Goal: Communication & Community: Answer question/provide support

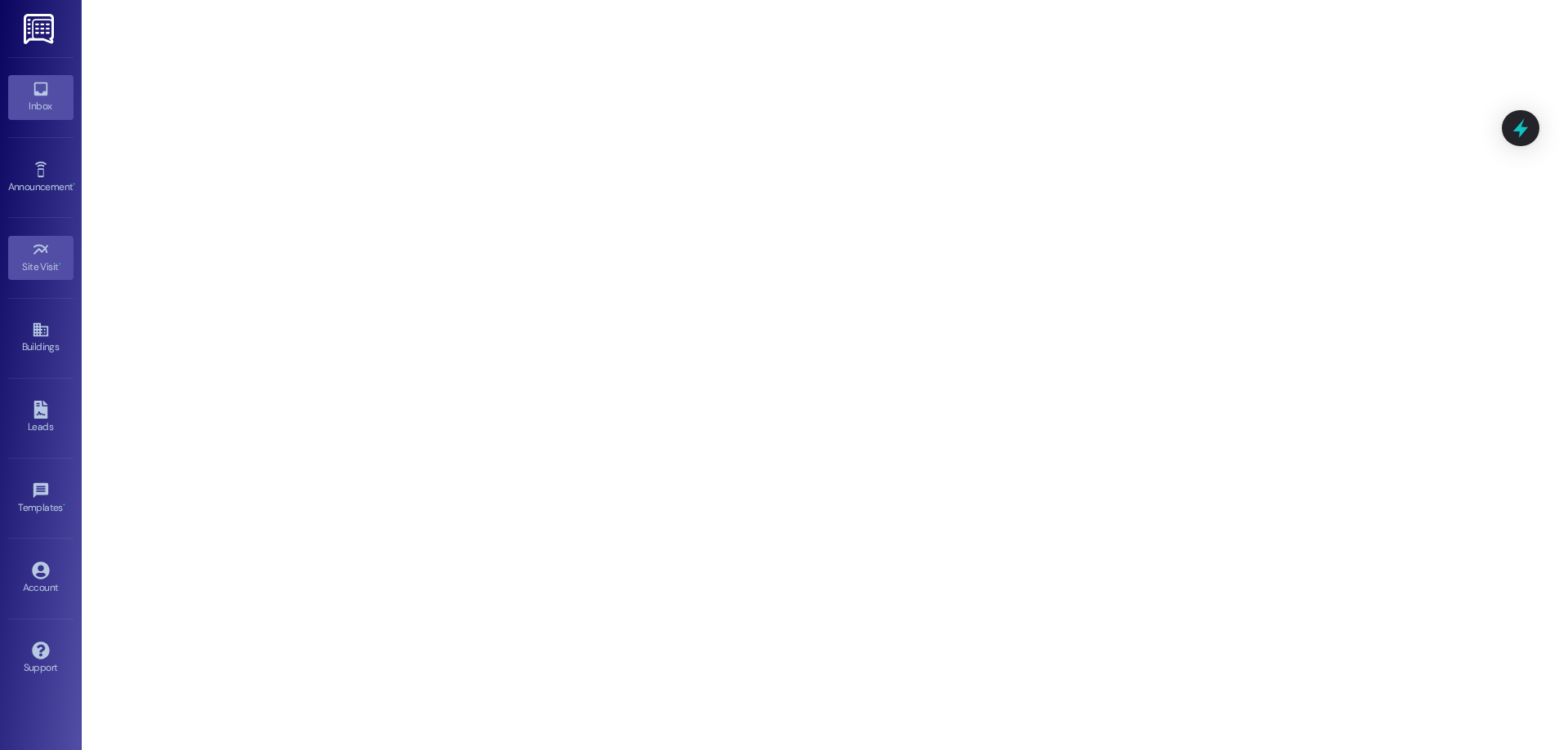
click at [20, 81] on link "Inbox" at bounding box center [41, 97] width 66 height 44
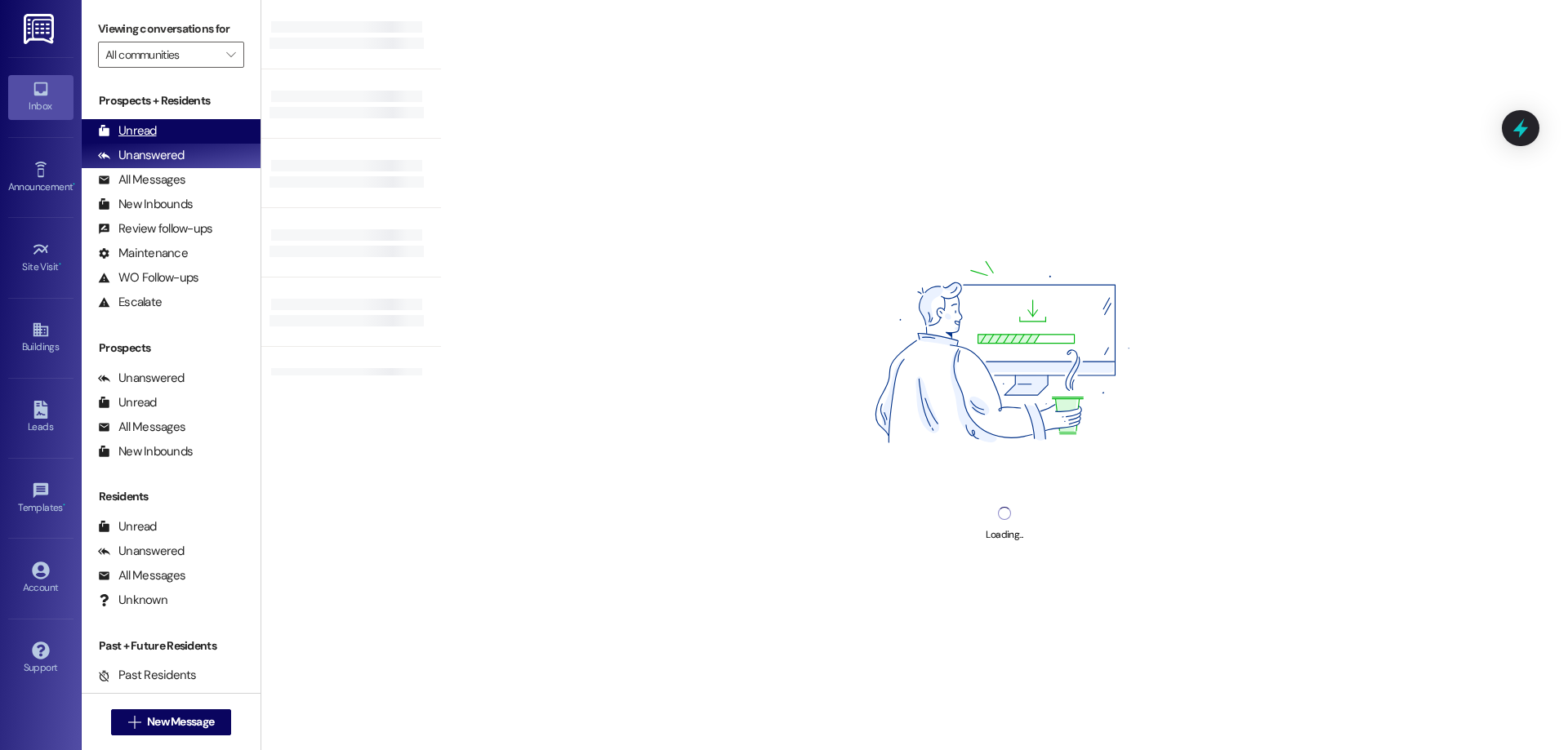
click at [127, 127] on div "Unread" at bounding box center [127, 131] width 59 height 17
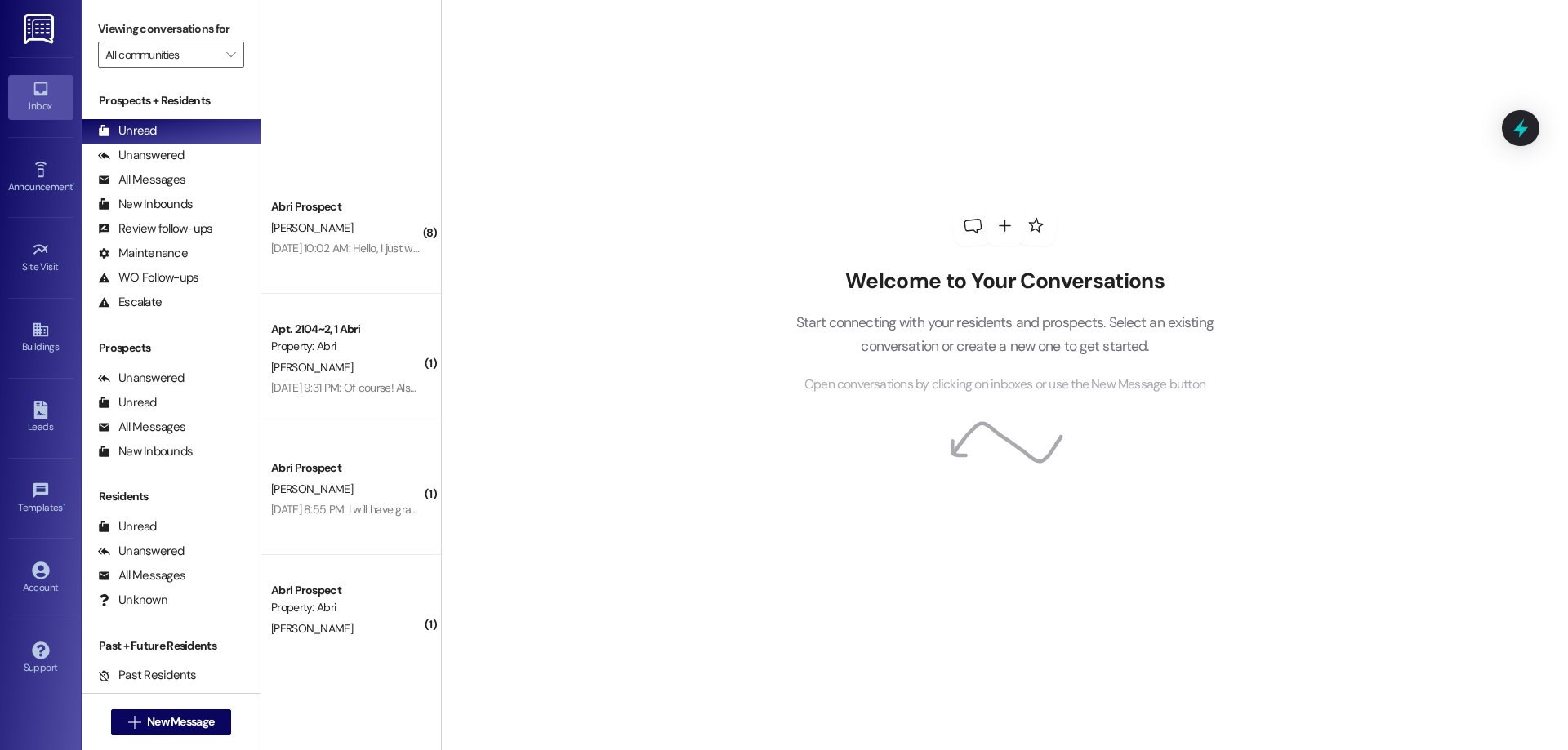
scroll to position [802, 0]
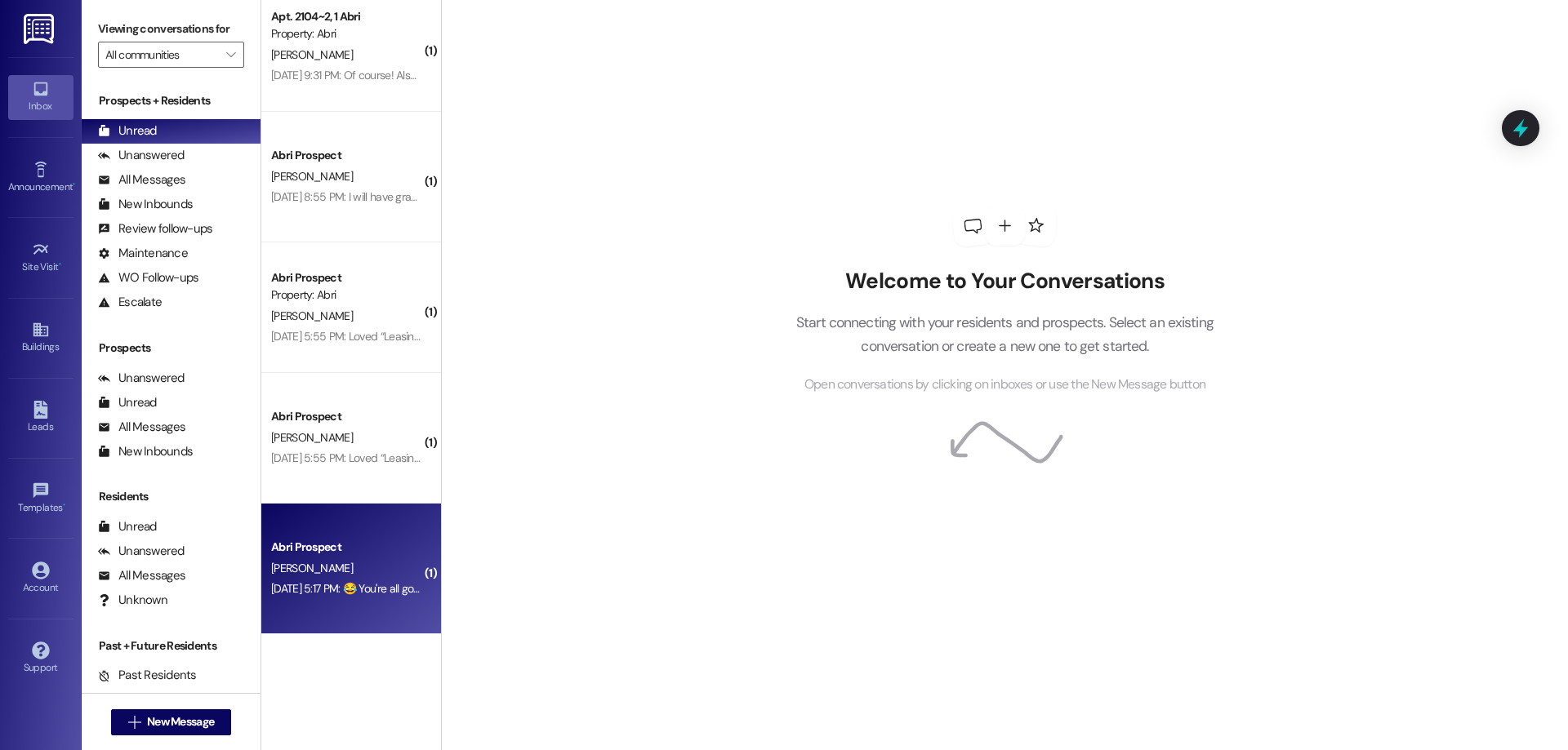
click at [286, 600] on div "Abri Prospect [PERSON_NAME] [DATE] 5:17 PM: 😂 You're all good! Excited to come!…" at bounding box center [350, 568] width 180 height 130
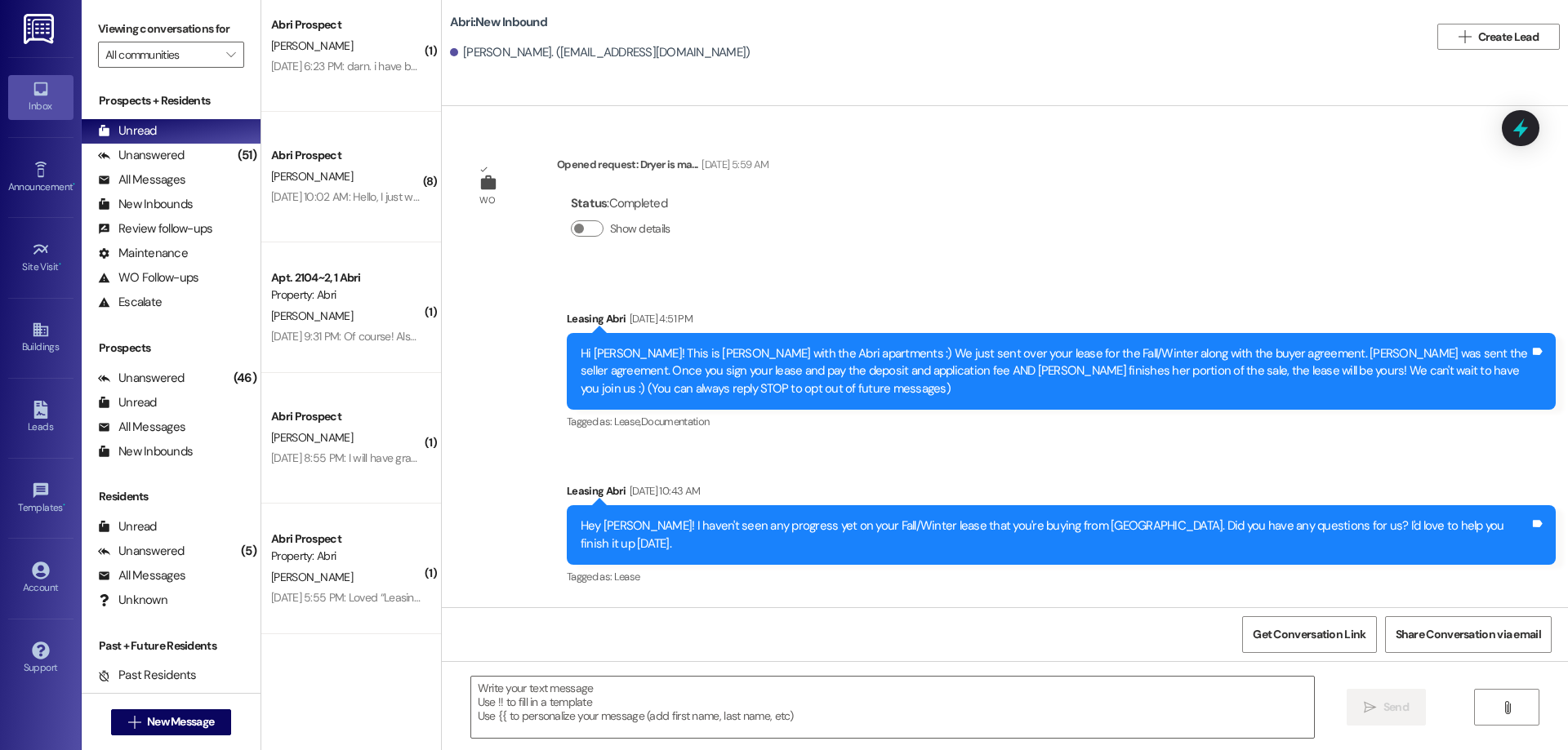
scroll to position [1100, 0]
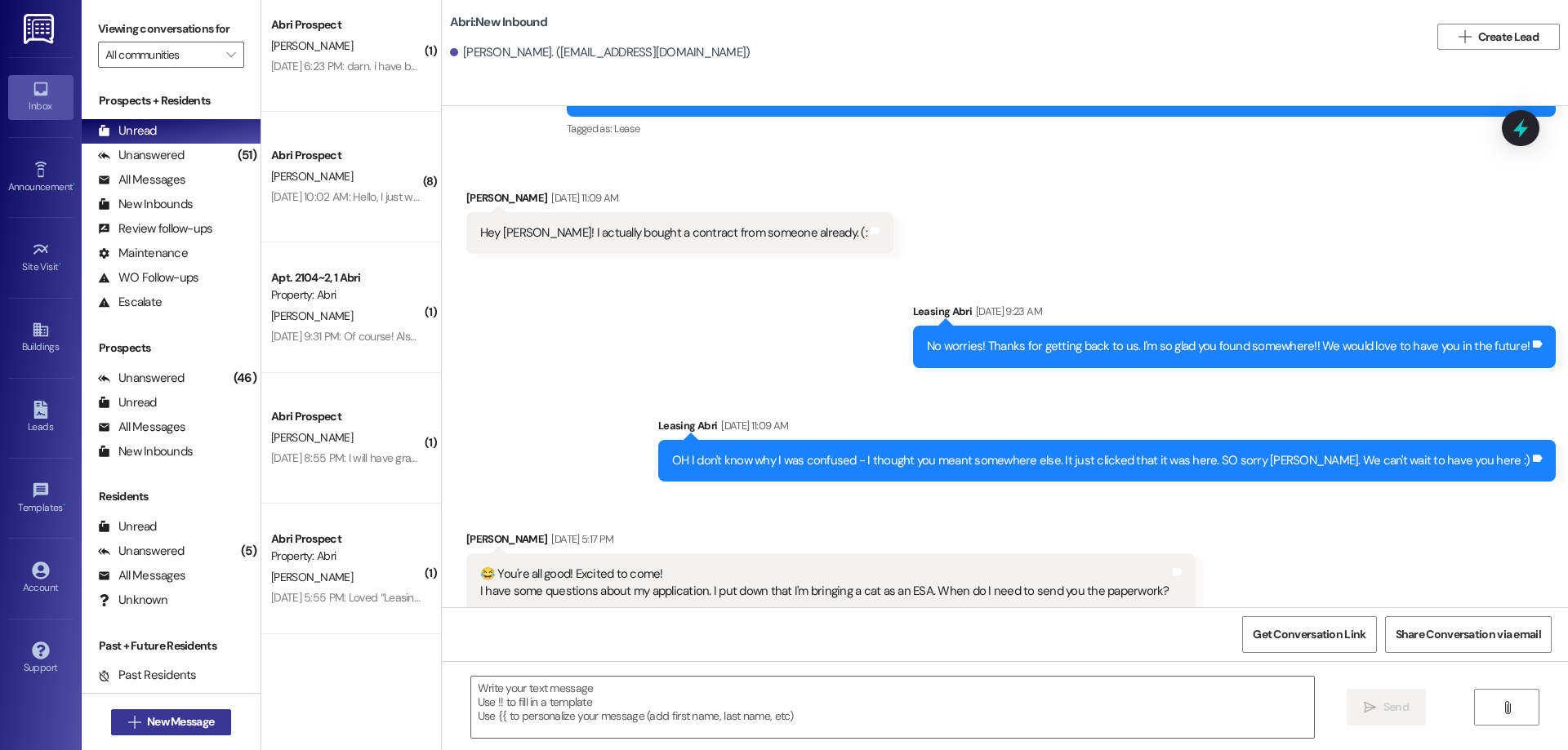
click at [177, 725] on span "New Message" at bounding box center [180, 722] width 67 height 17
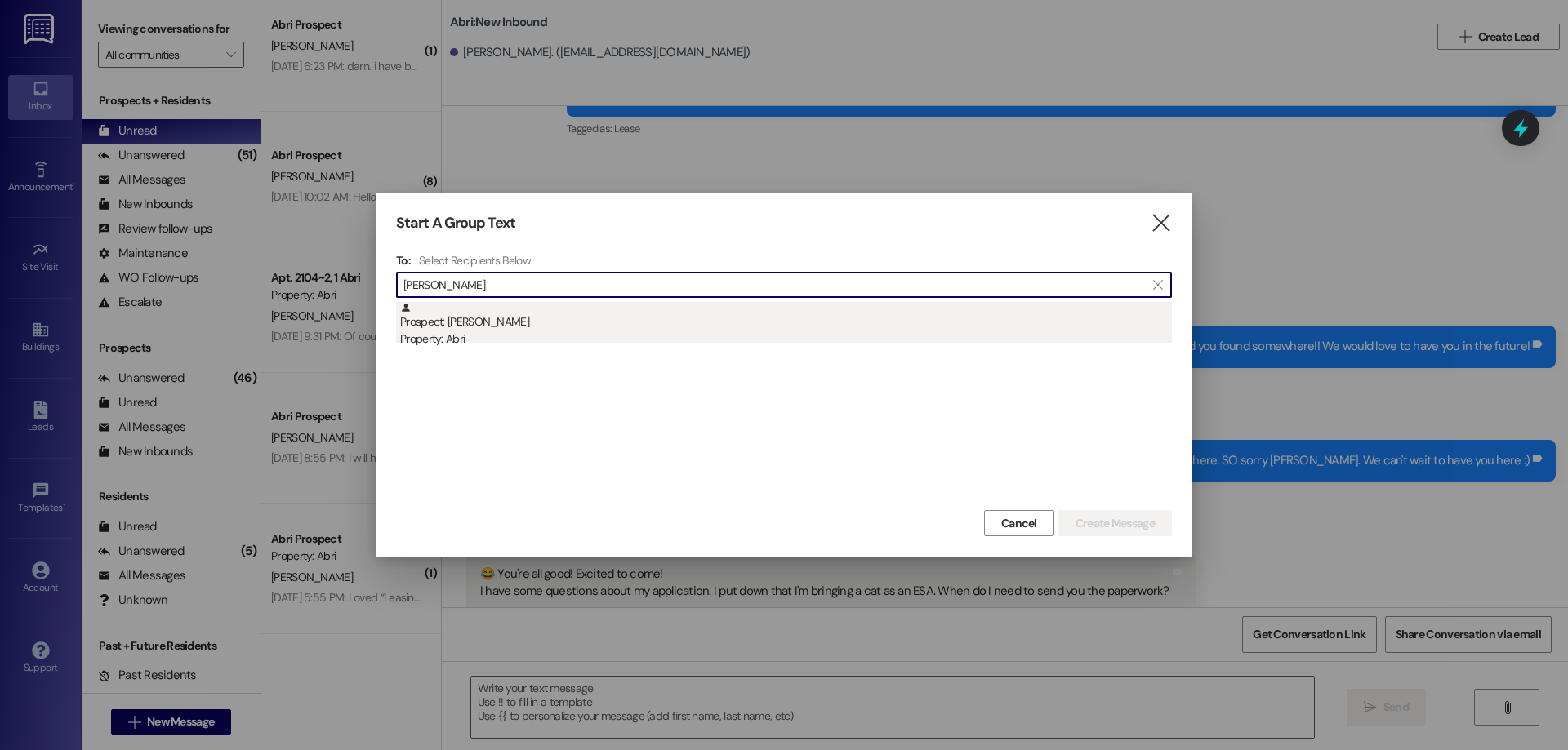
type input "[PERSON_NAME]"
click at [675, 319] on div "Prospect: [PERSON_NAME] Property: Abri" at bounding box center [785, 325] width 772 height 47
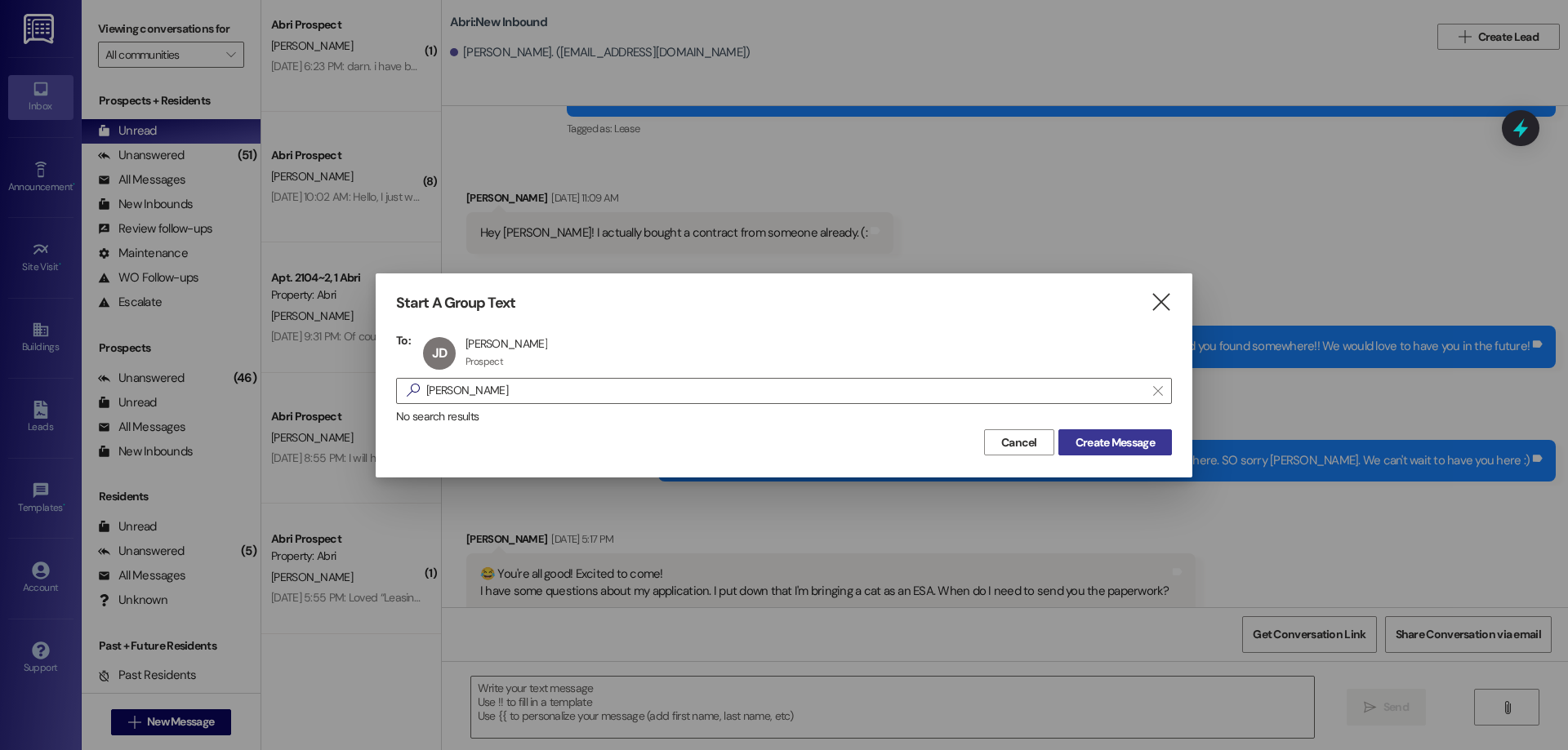
click at [1107, 443] on span "Create Message" at bounding box center [1114, 442] width 79 height 17
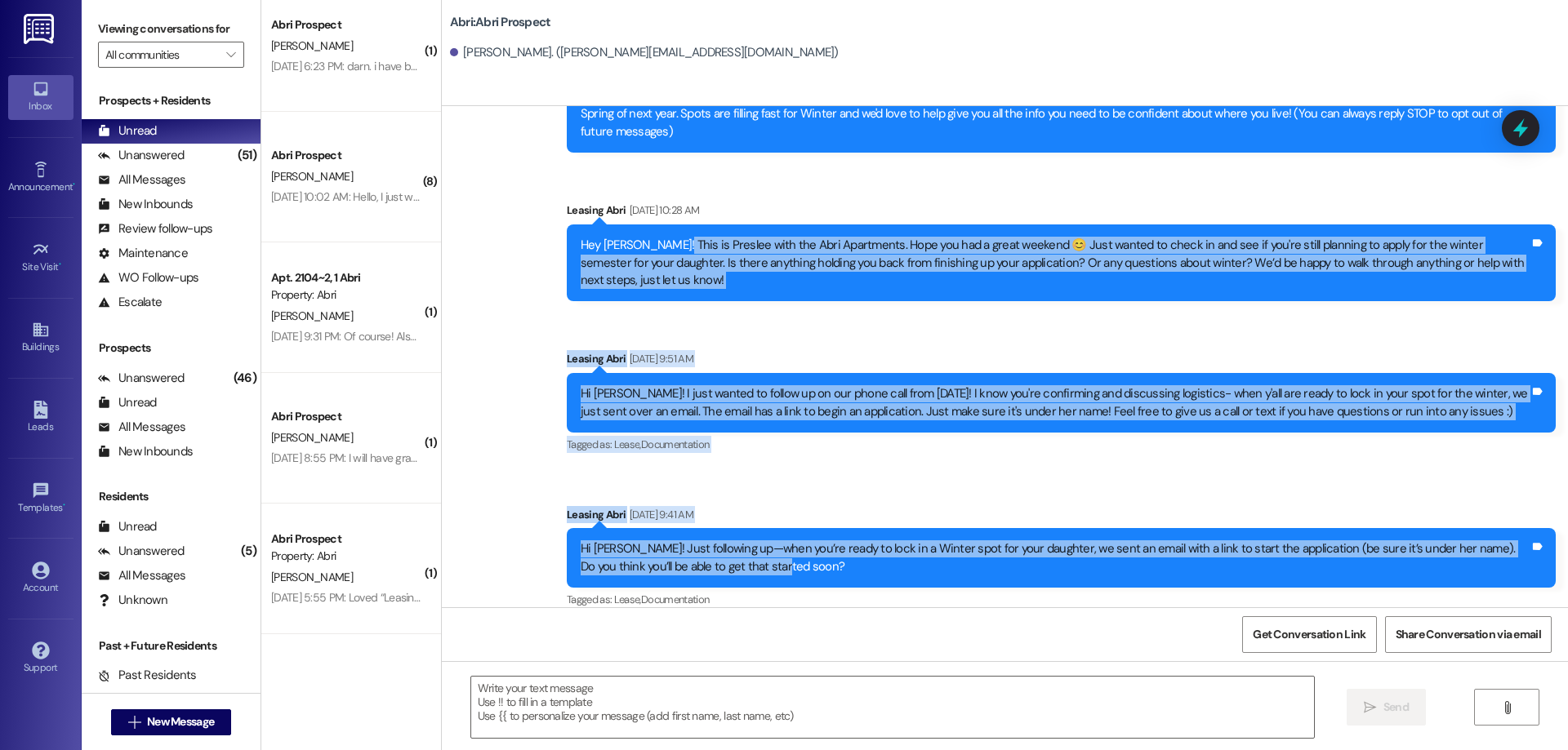
scroll to position [0, 0]
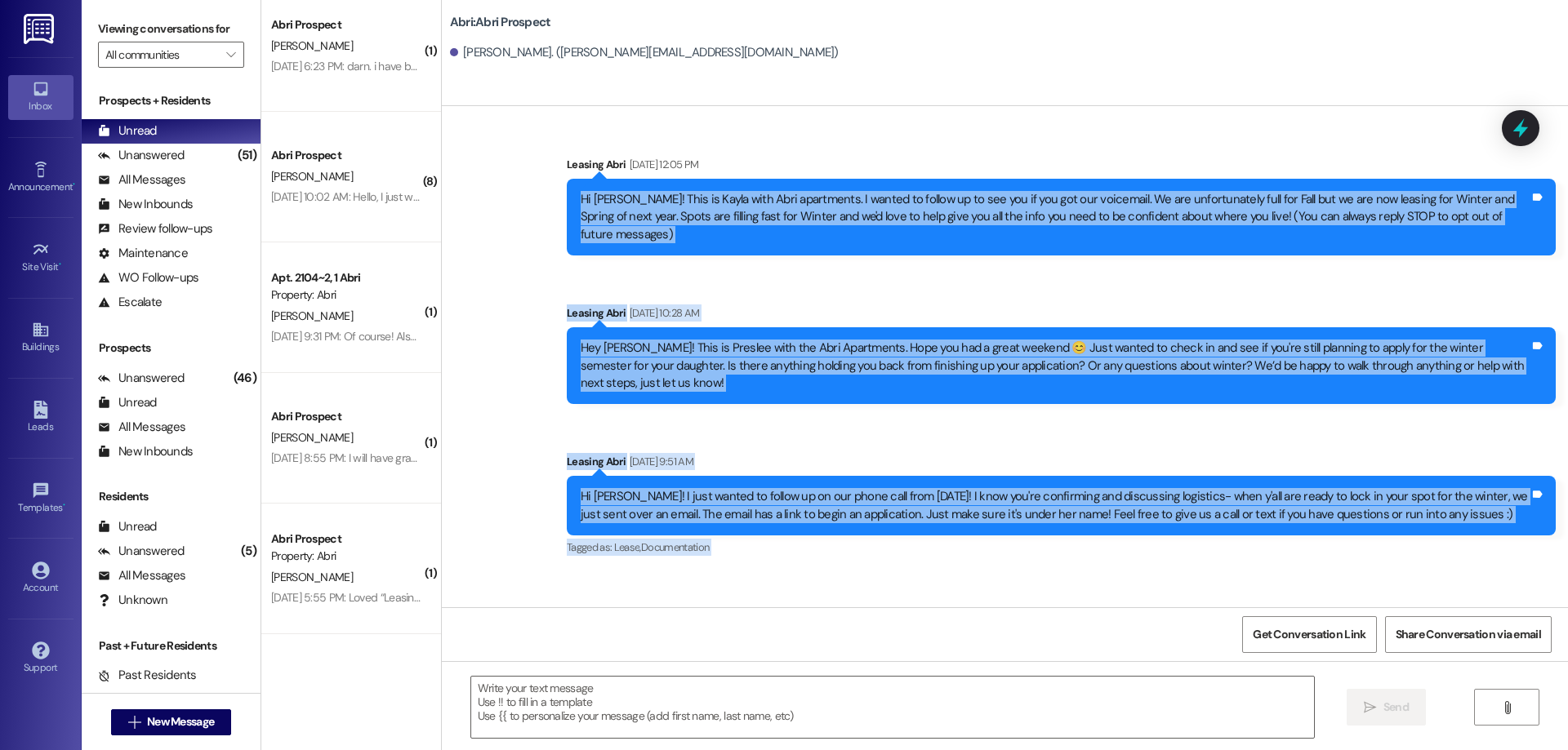
drag, startPoint x: 772, startPoint y: 551, endPoint x: 526, endPoint y: 205, distance: 424.5
click at [526, 205] on div "Sent via SMS Leasing Abri [DATE] 12:05 PM Hi [PERSON_NAME]! This is Kayla with …" at bounding box center [1004, 423] width 1126 height 608
copy div "Lo Ipsu! Dolo si Ametc adip Elit seddoeiusm. T incidi ut labore et do mag ali e…"
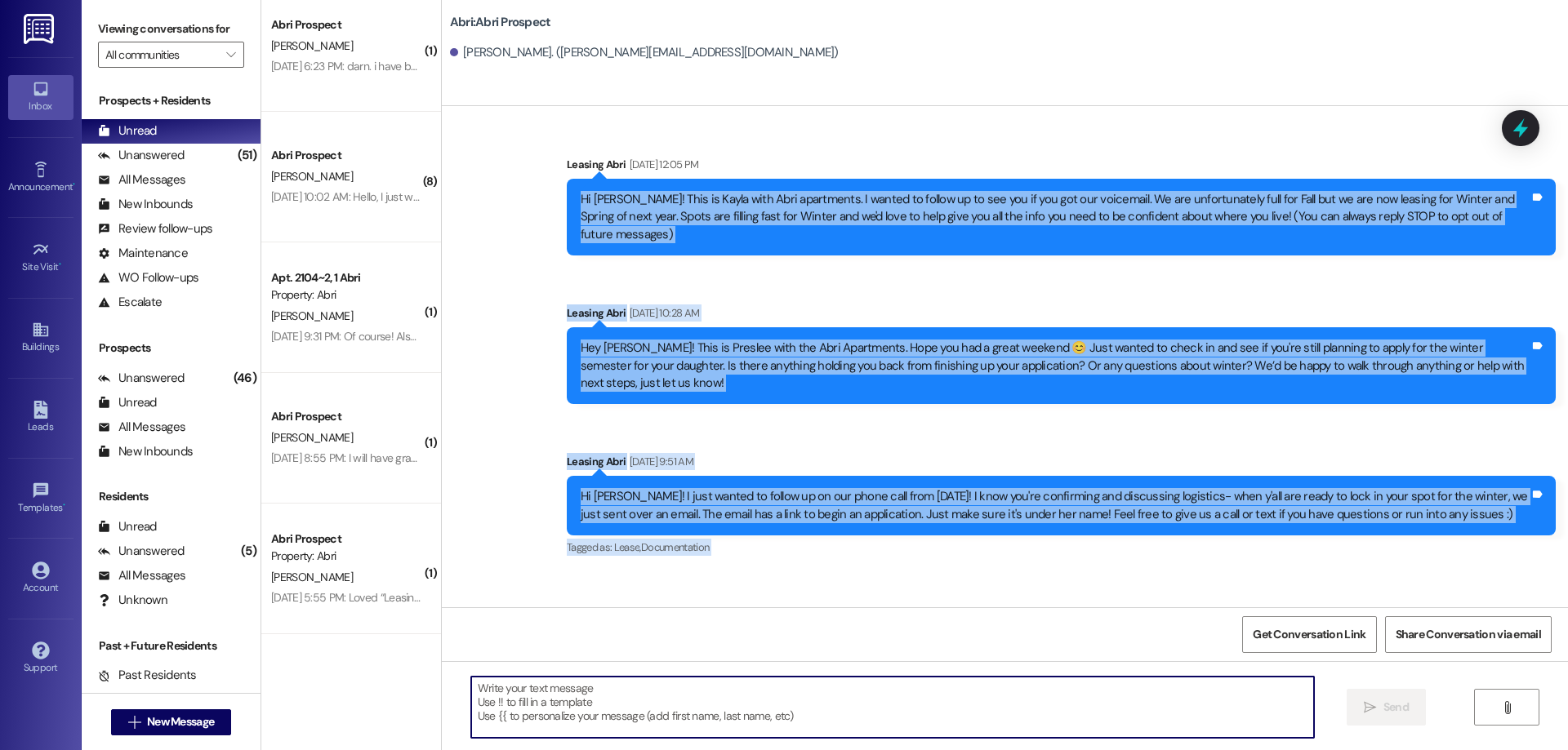
click at [680, 700] on textarea at bounding box center [893, 707] width 842 height 61
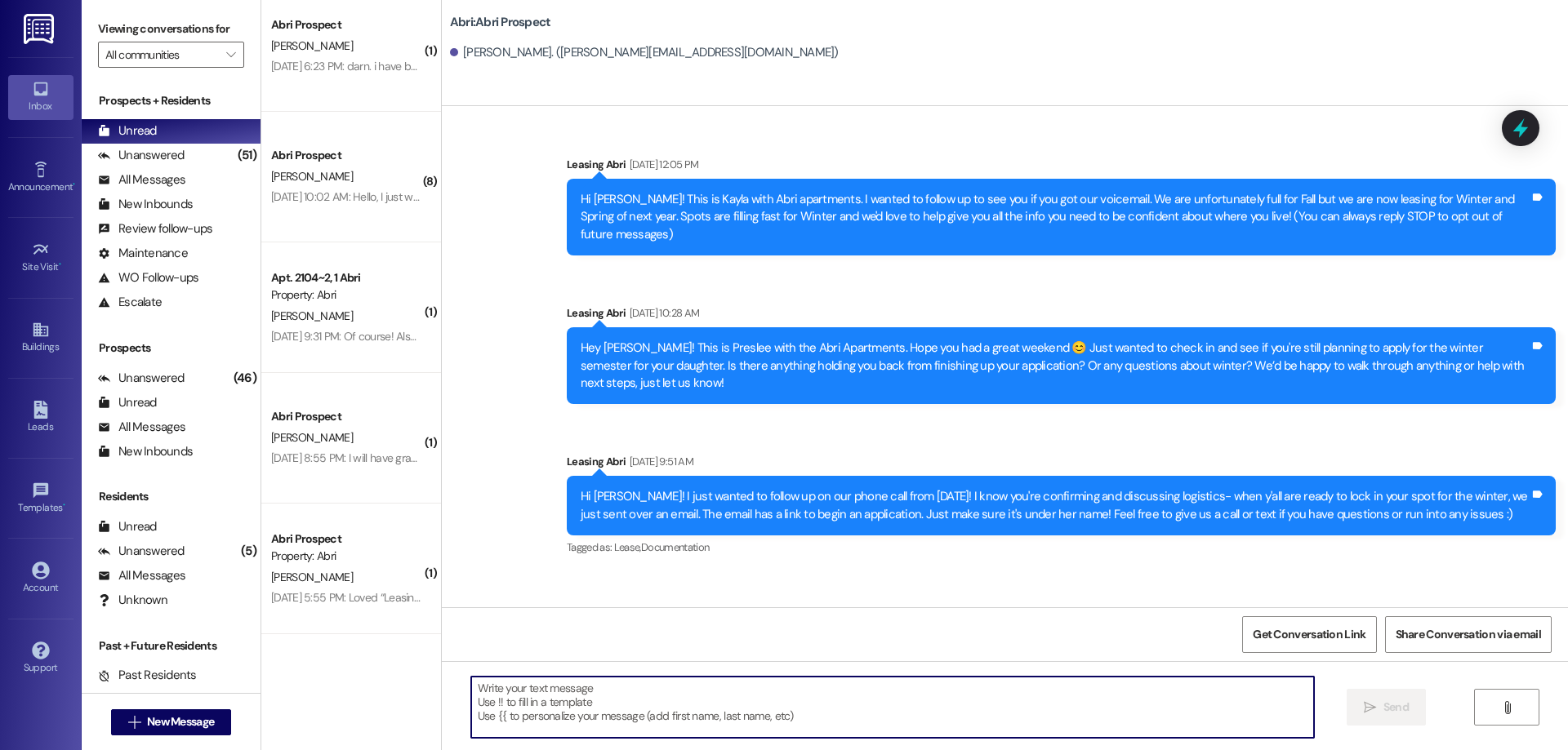
paste textarea "Hi [PERSON_NAME]! Just wanted to follow up and see if you and your daughter hav…"
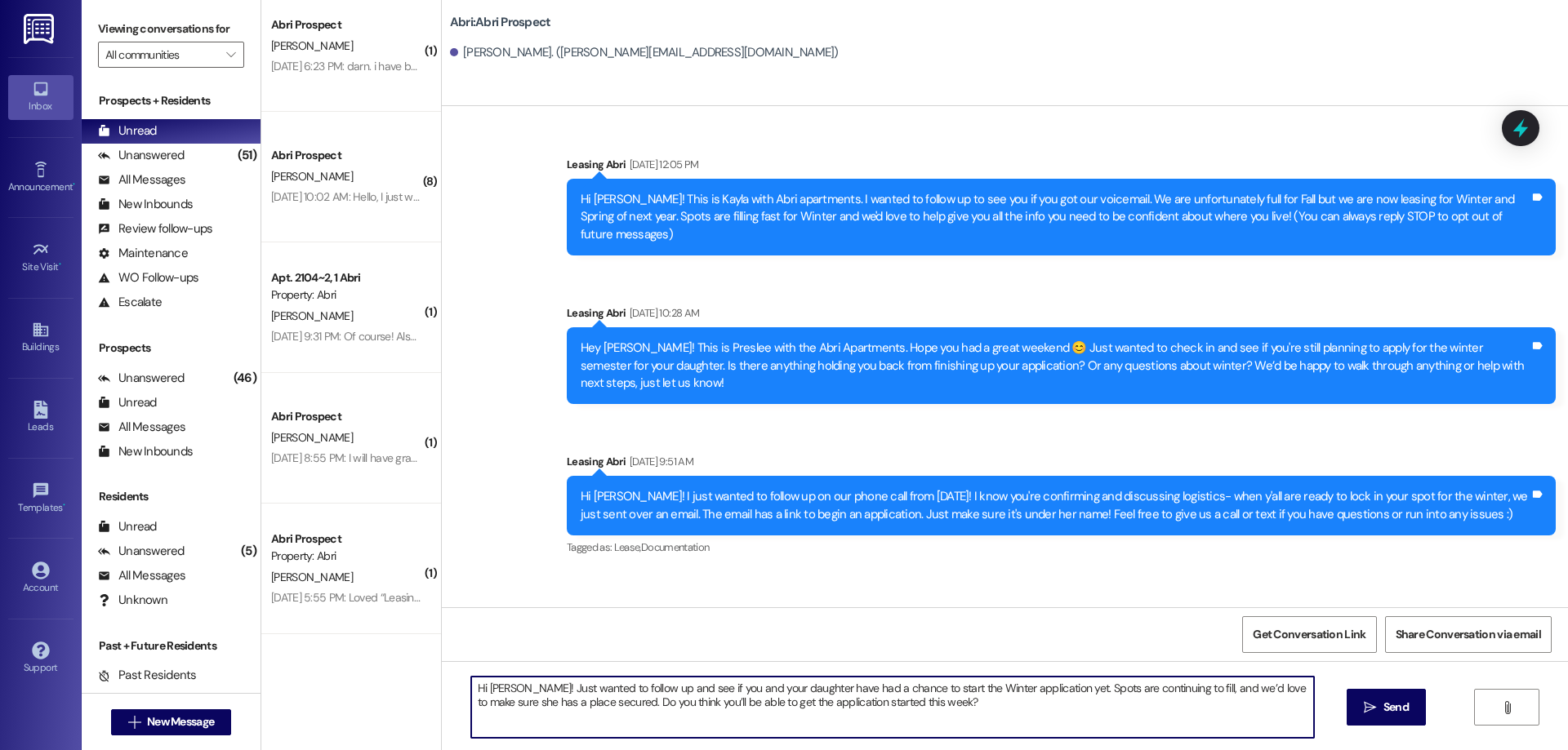
click at [896, 701] on textarea "Hi [PERSON_NAME]! Just wanted to follow up and see if you and your daughter hav…" at bounding box center [893, 707] width 842 height 61
type textarea "Hi [PERSON_NAME]! Just wanted to follow up and see if you and your daughter hav…"
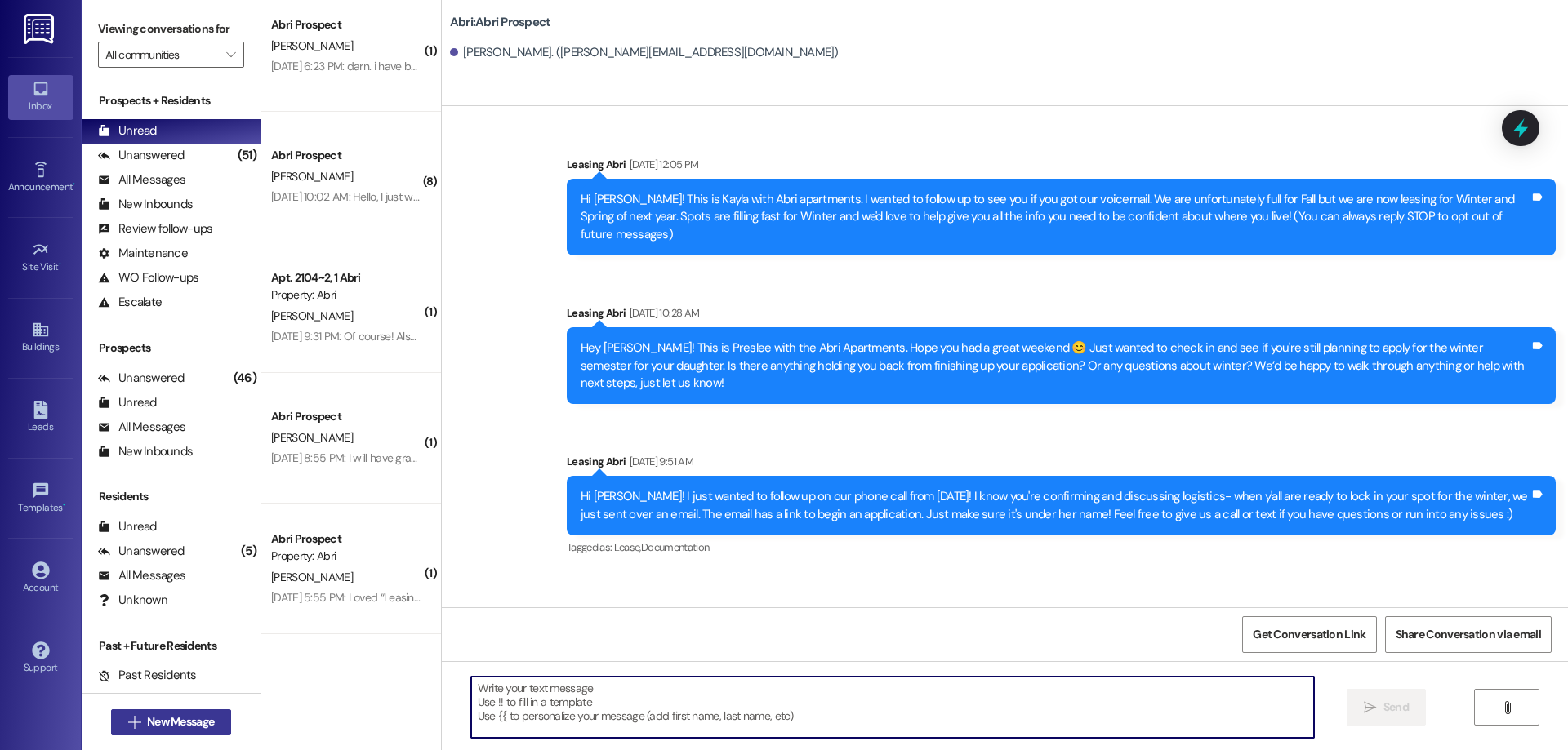
click at [199, 733] on button " New Message" at bounding box center [171, 722] width 121 height 26
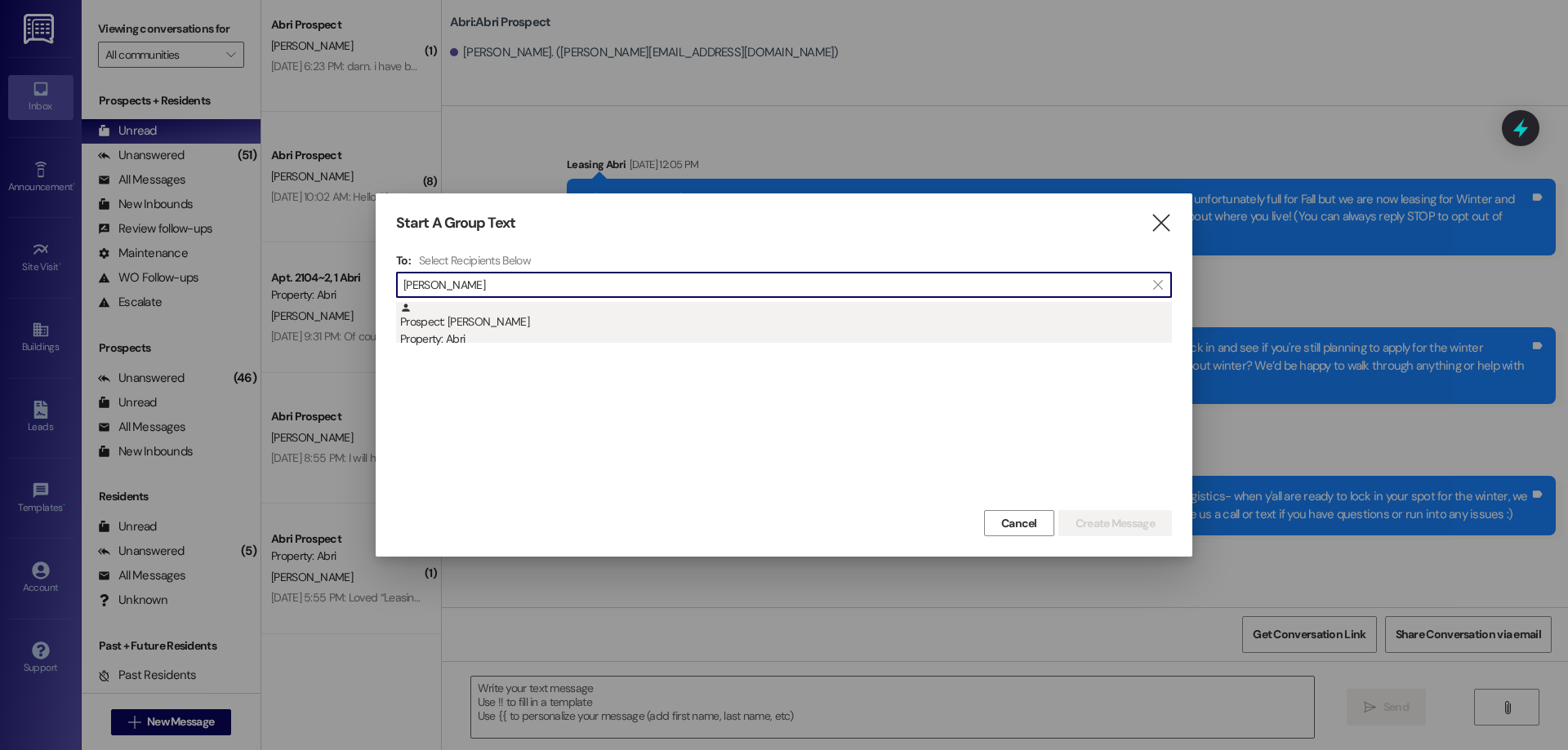
type input "[PERSON_NAME]"
click at [455, 331] on div "Property: Abri" at bounding box center [785, 339] width 772 height 17
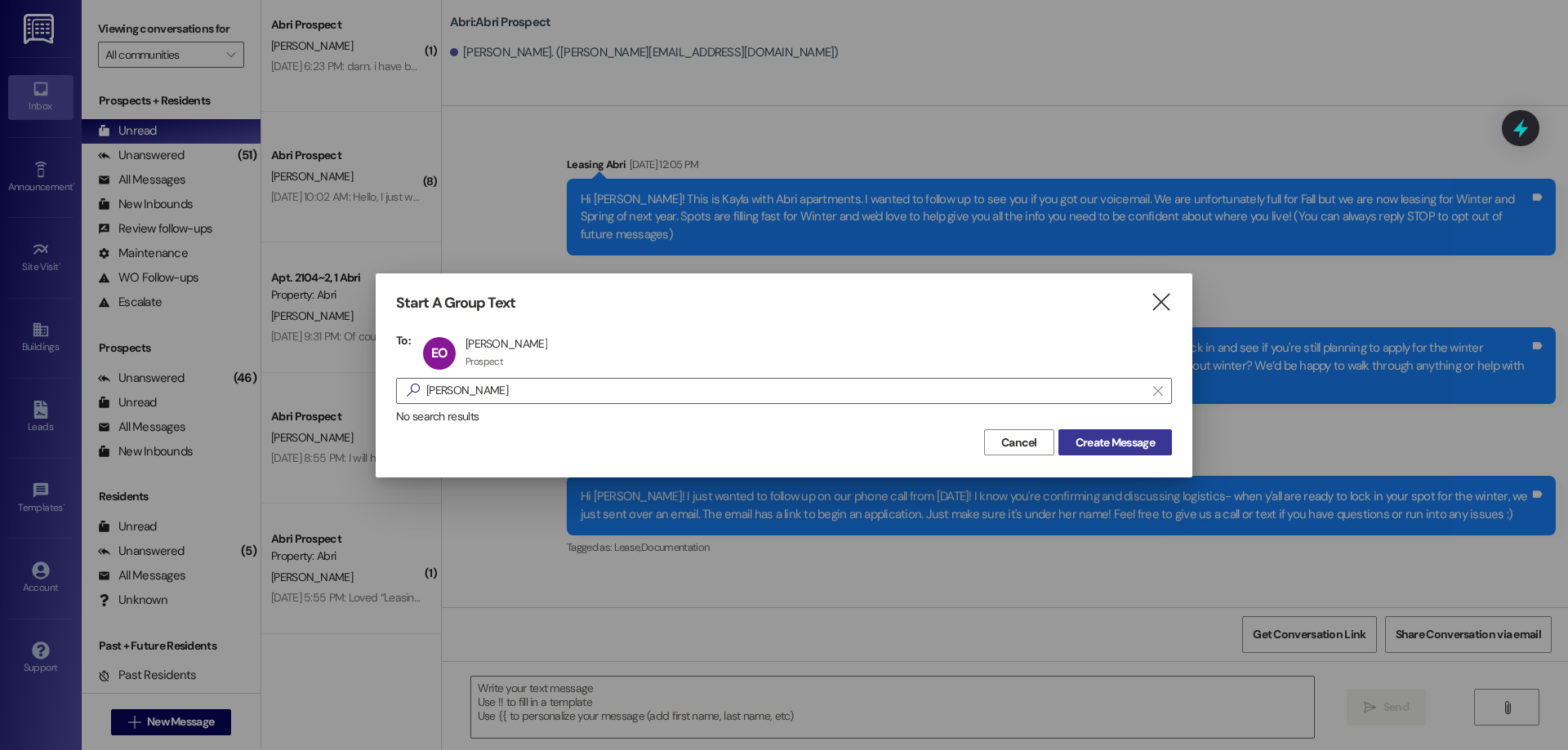
click at [1095, 450] on span "Create Message" at bounding box center [1114, 442] width 79 height 17
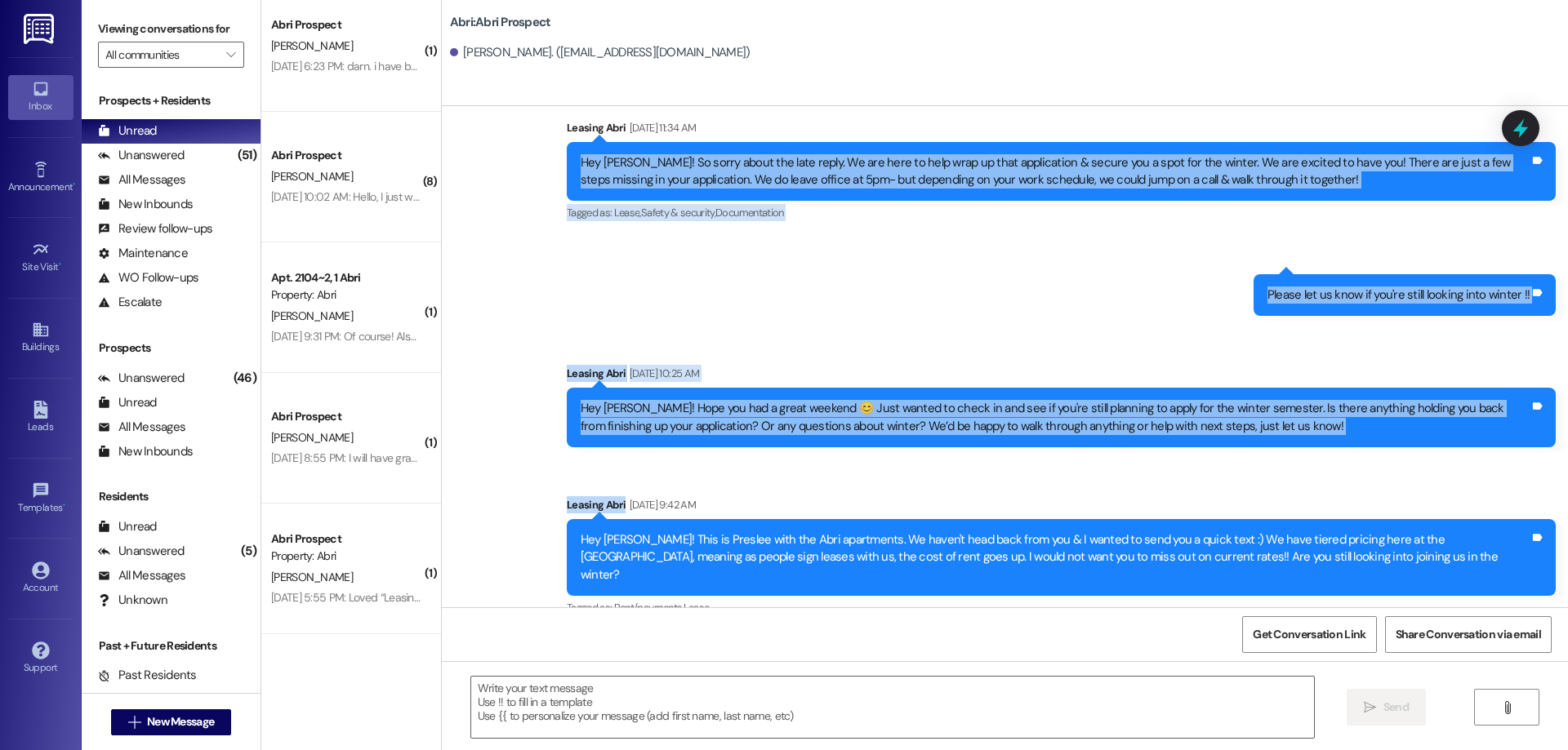
scroll to position [625, 0]
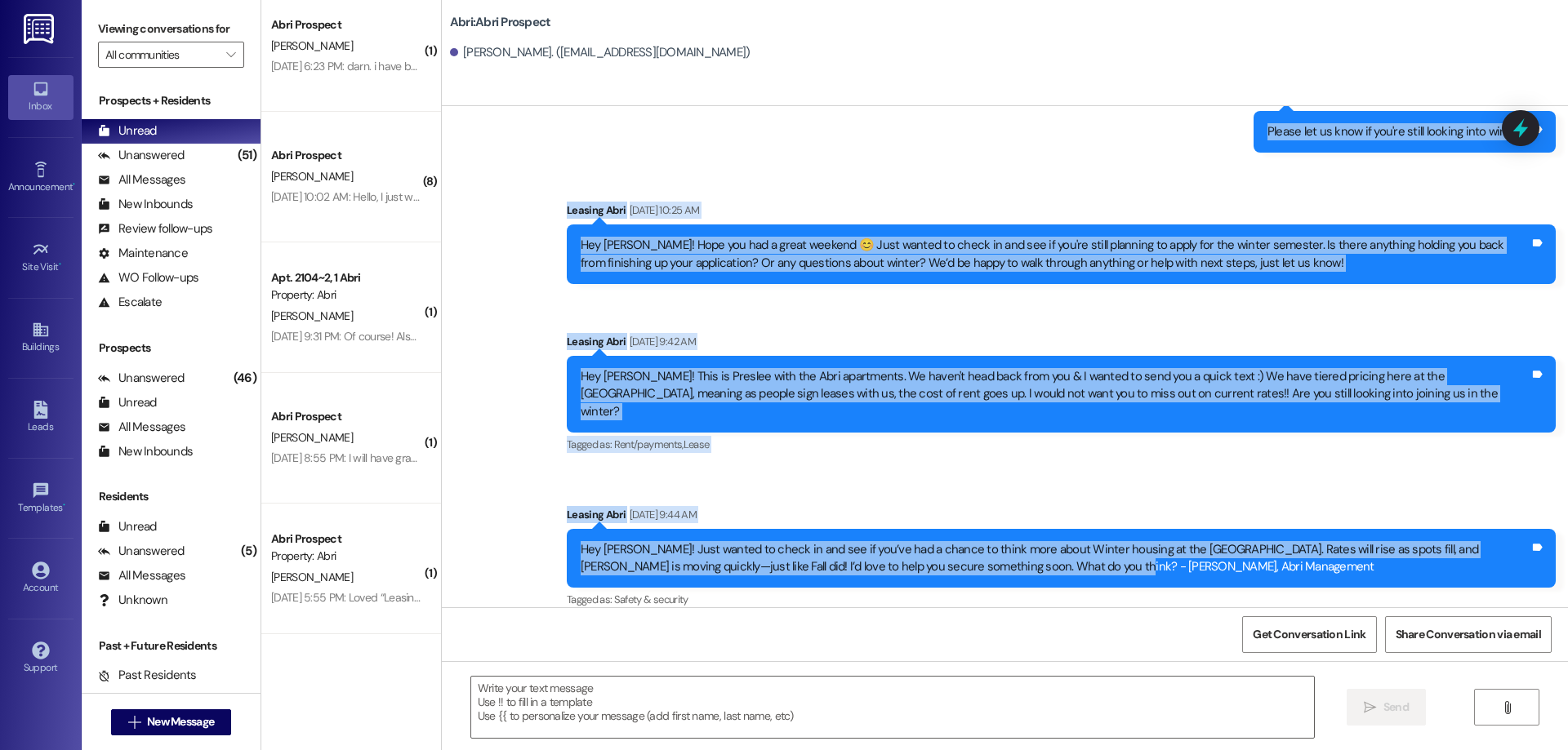
drag, startPoint x: 569, startPoint y: 488, endPoint x: 1085, endPoint y: 557, distance: 520.6
click at [1090, 555] on div "Sent via SMS Leasing Abri [DATE] 1:01 PM No worries!! Are you wanting a lease f…" at bounding box center [1004, 202] width 1126 height 843
copy div "Lor Ipsu! Do sitam conse adi elit seddo. Ei tem inci ut labo etdo ma aliq enima…"
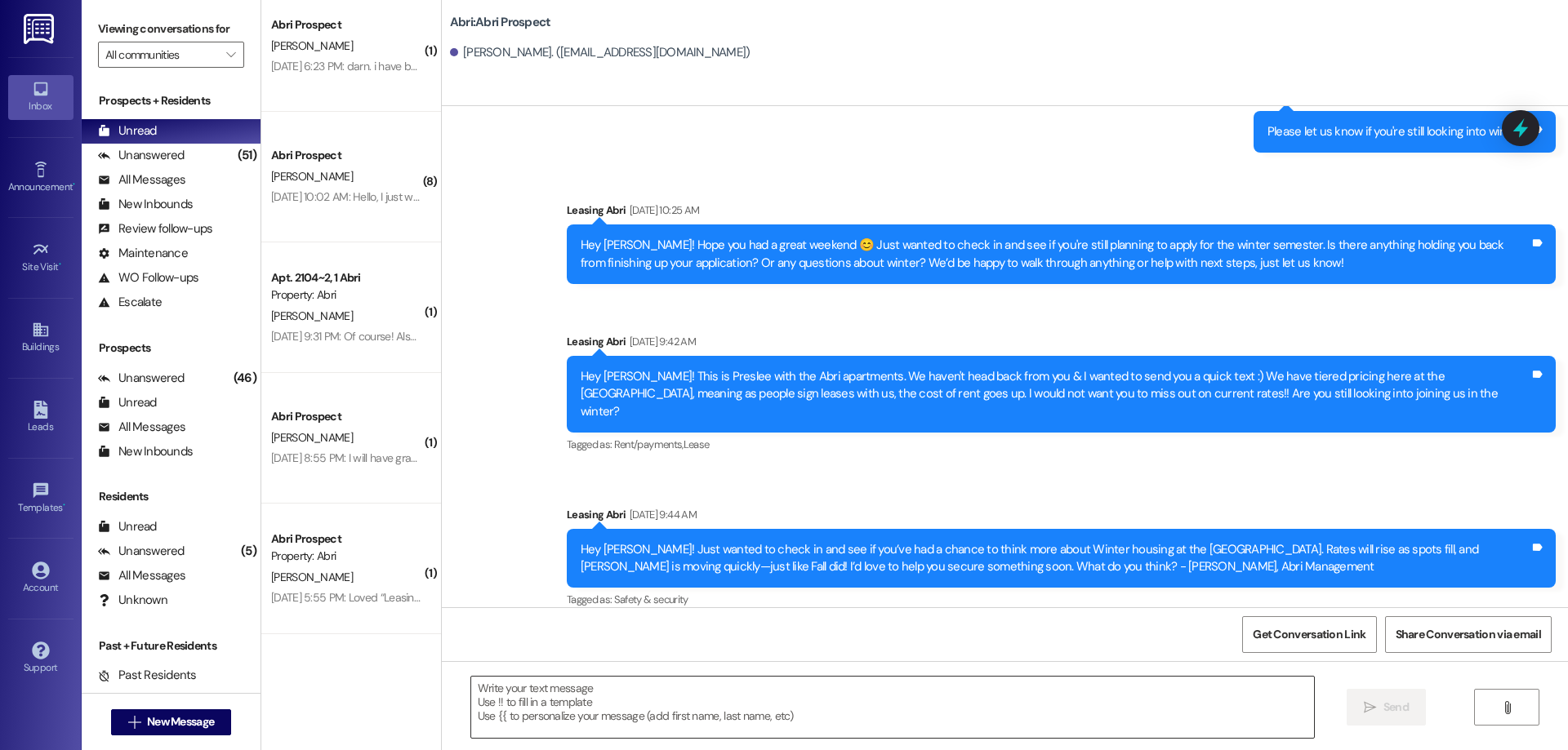
click at [717, 684] on textarea at bounding box center [893, 707] width 842 height 61
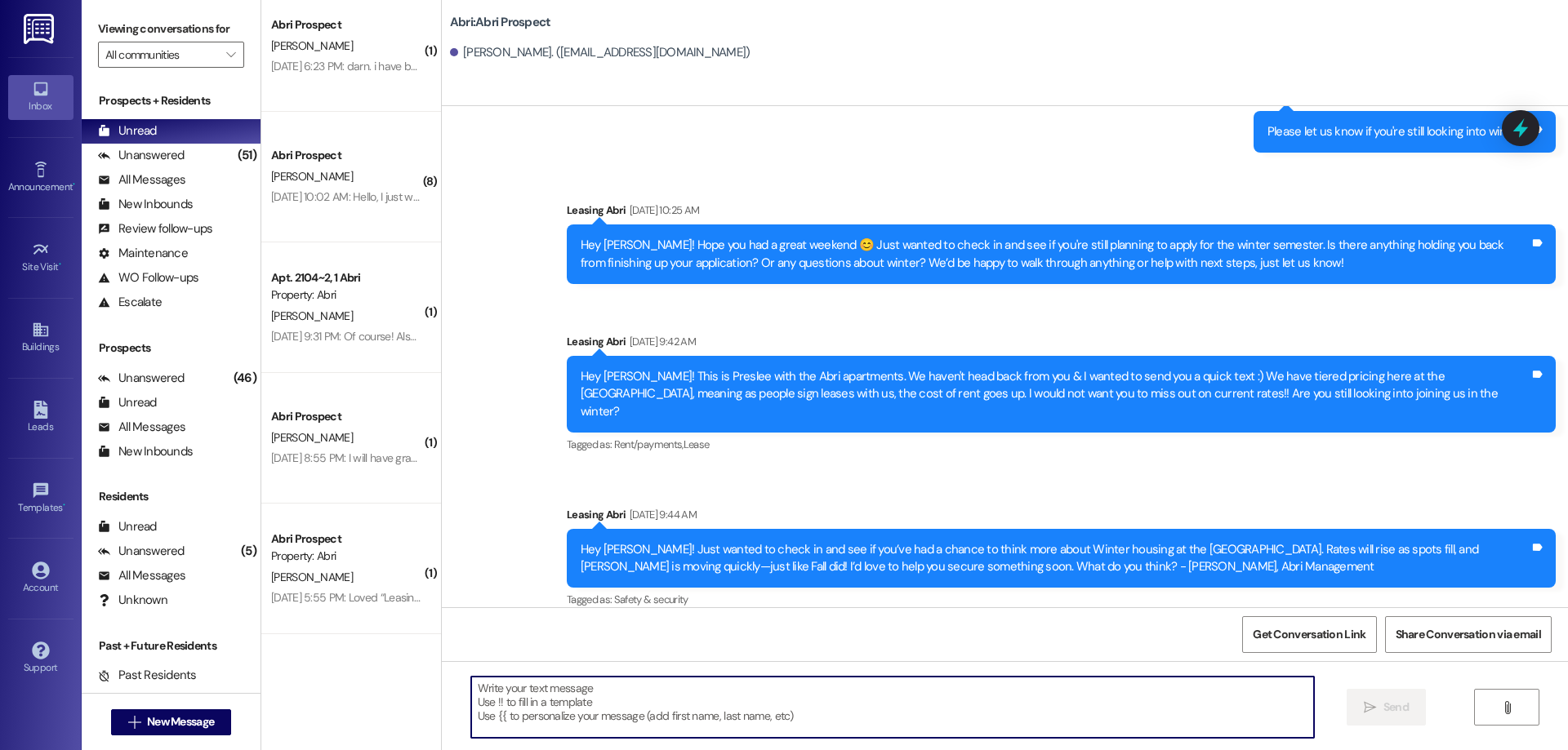
paste textarea "Hi [PERSON_NAME]! Just following up again 😊 Winter leasing is moving quickly, a…"
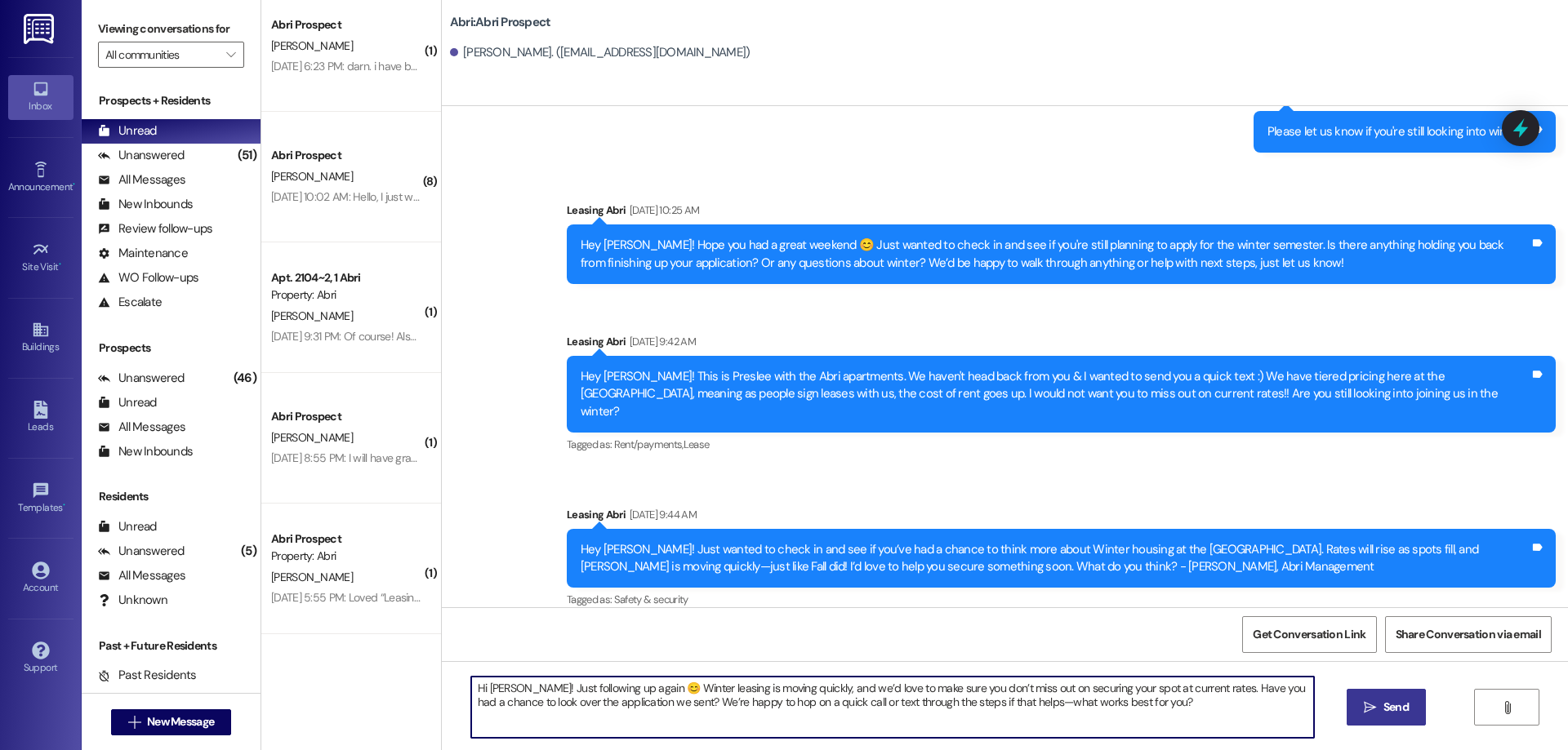
type textarea "Hi [PERSON_NAME]! Just following up again 😊 Winter leasing is moving quickly, a…"
click at [1391, 703] on span "Send" at bounding box center [1396, 707] width 26 height 17
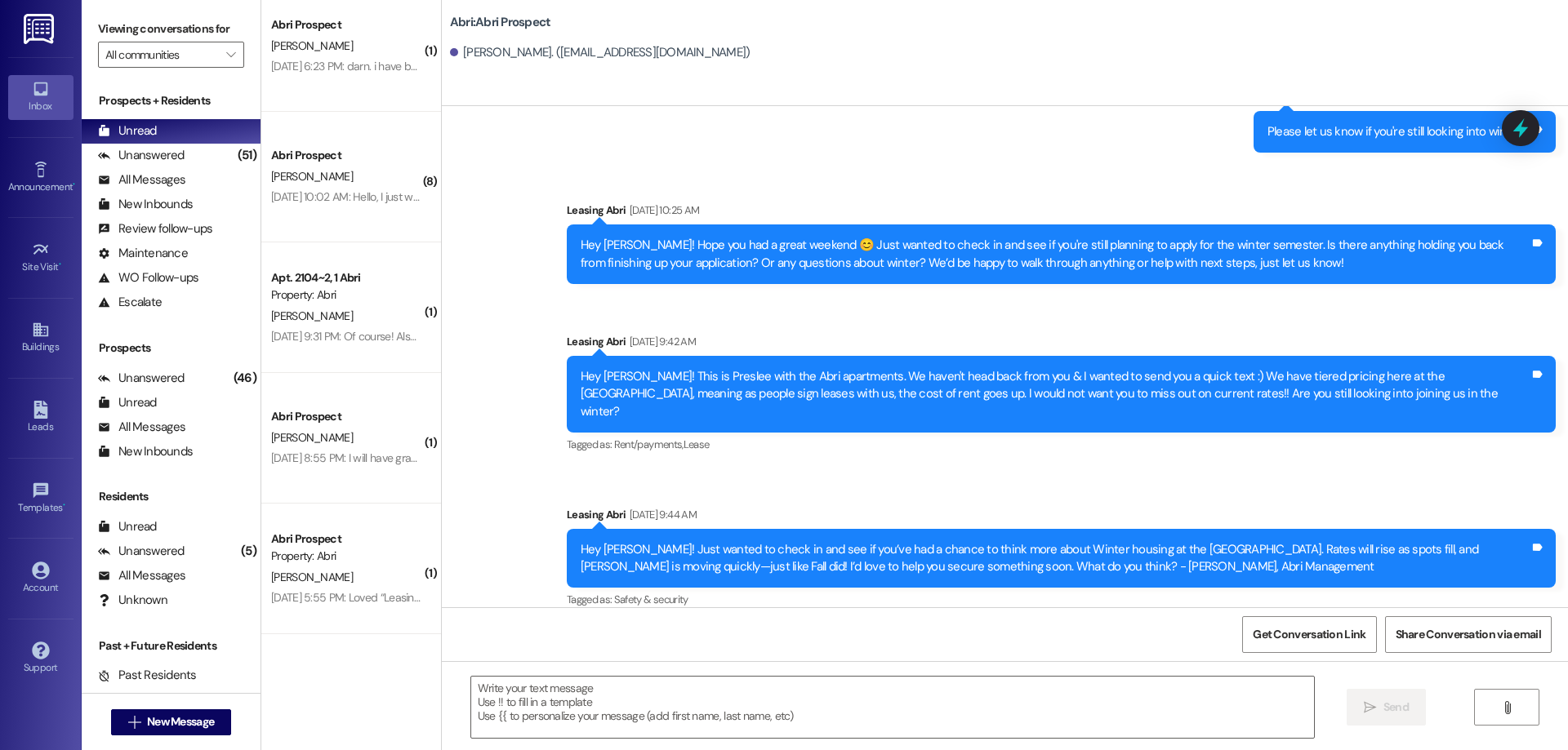
scroll to position [0, 0]
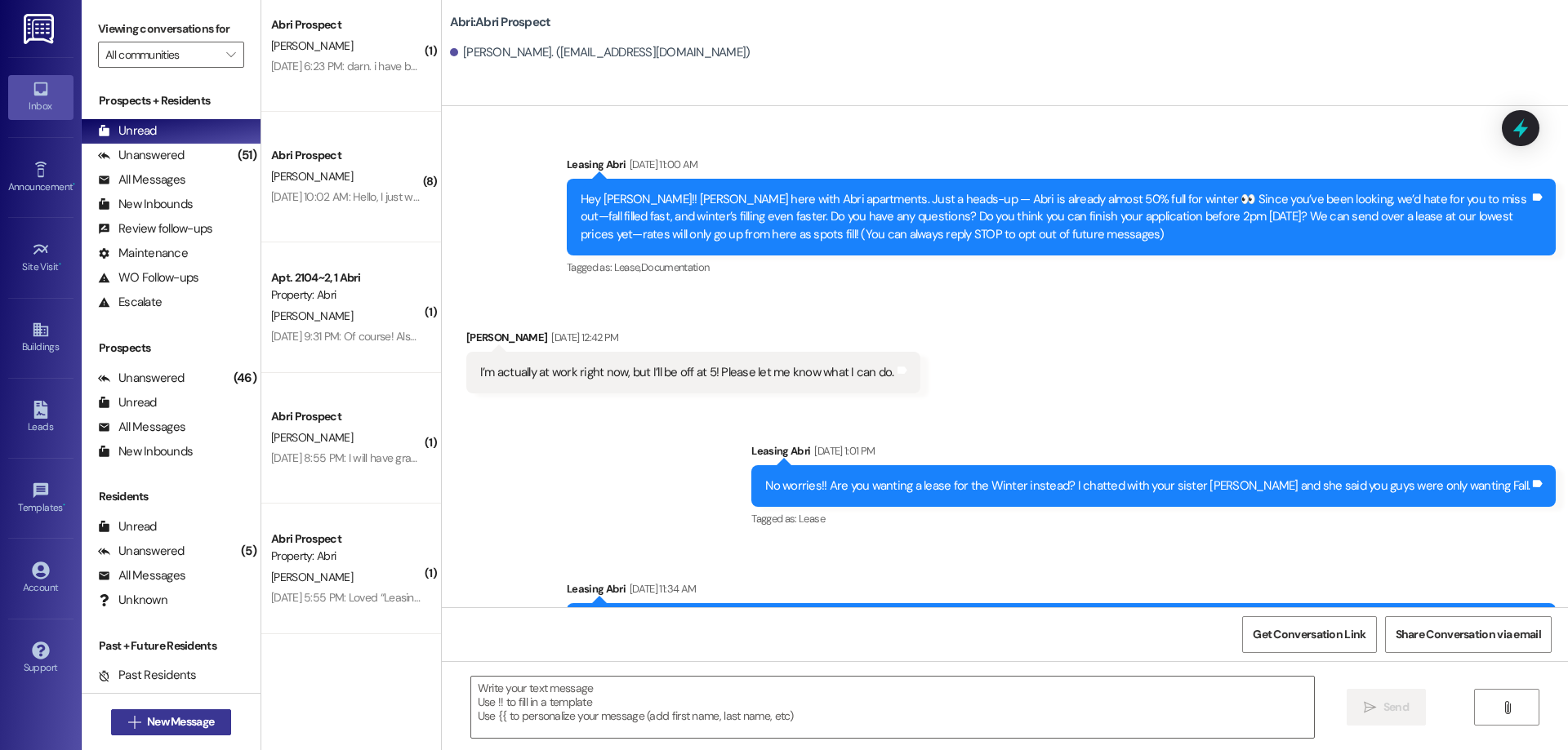
click at [199, 723] on span "New Message" at bounding box center [180, 722] width 67 height 17
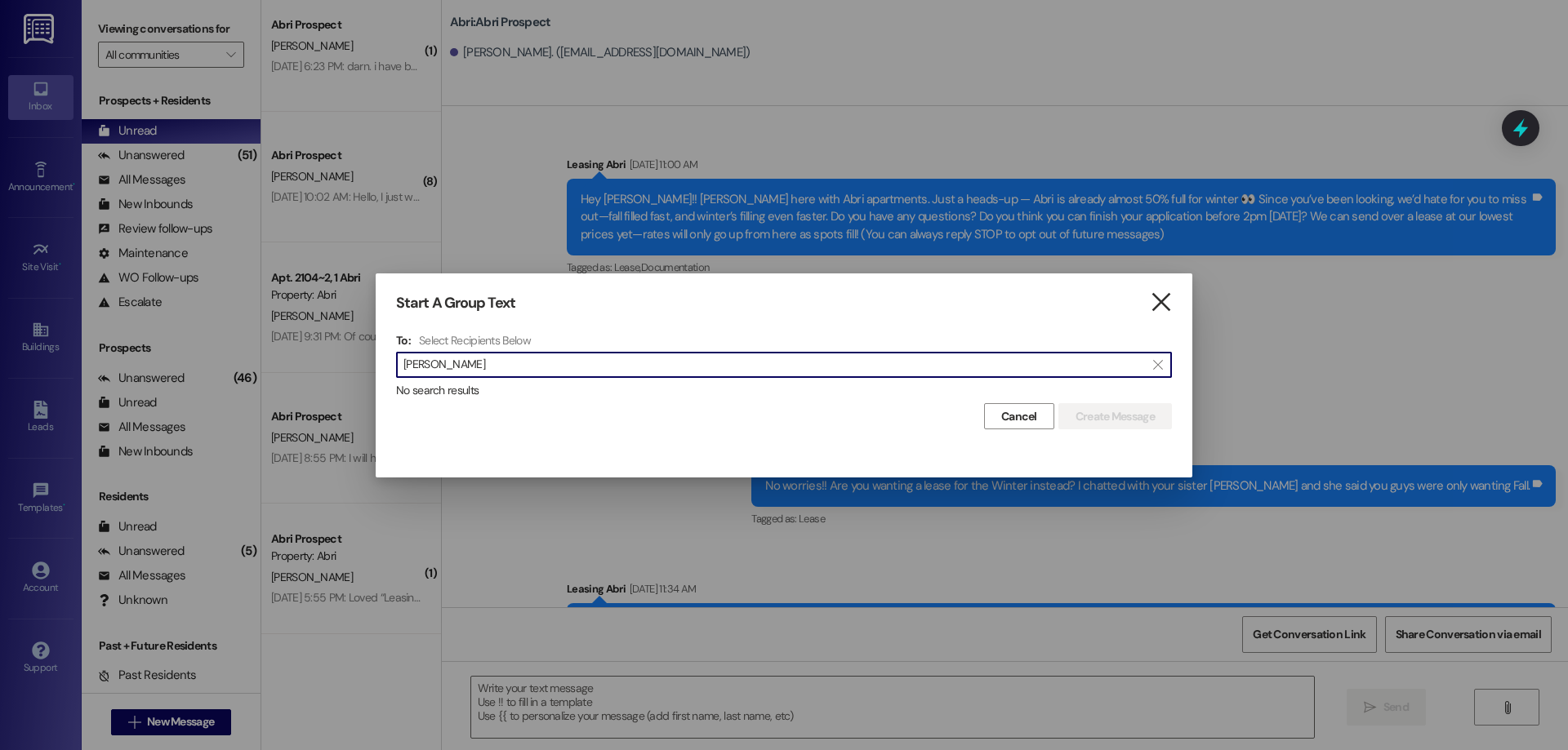
type input "[PERSON_NAME]"
click at [1156, 304] on icon "" at bounding box center [1160, 303] width 22 height 17
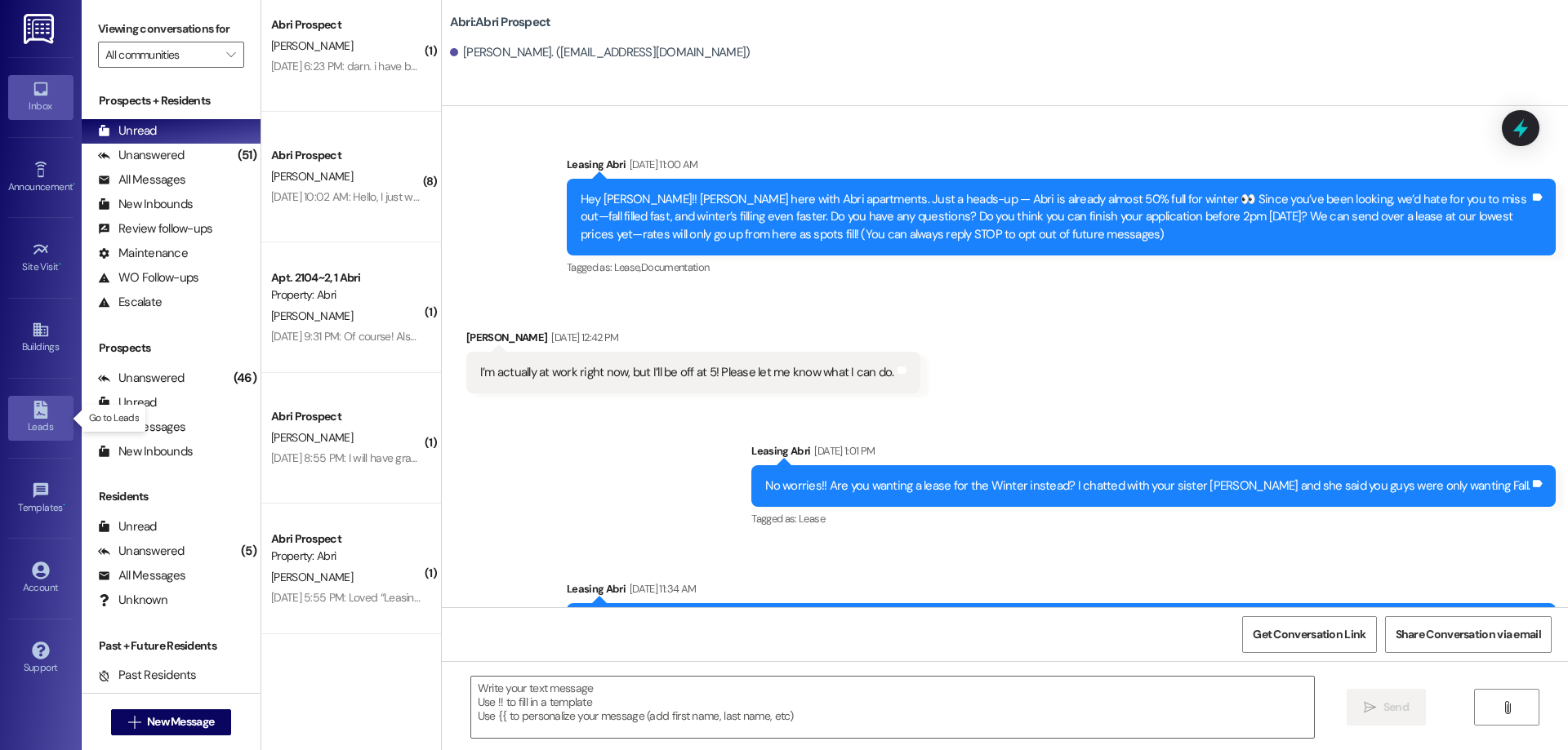
click at [50, 424] on div "Leads" at bounding box center [41, 426] width 82 height 16
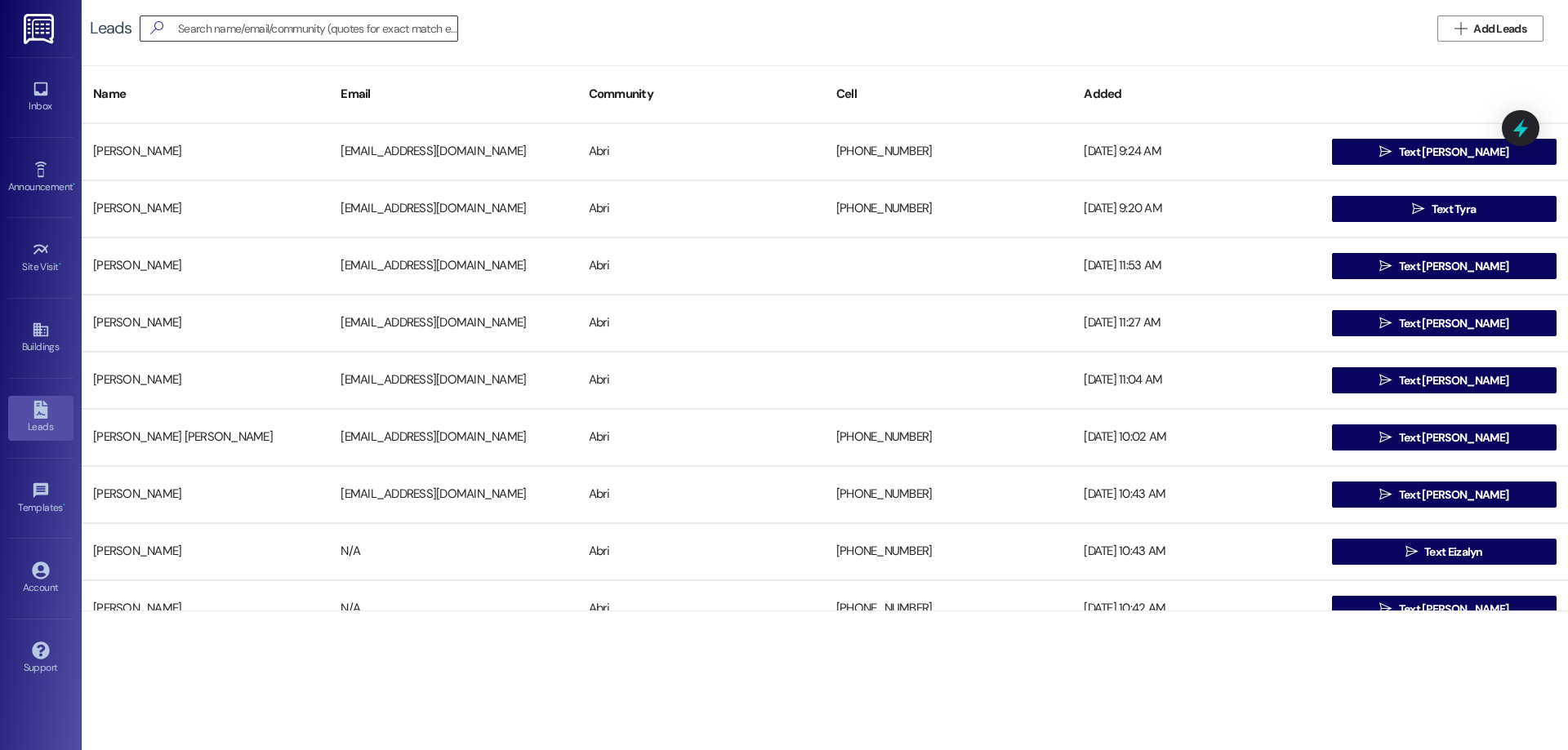
click at [298, 40] on div "" at bounding box center [298, 28] width 318 height 26
click at [298, 33] on input at bounding box center [318, 28] width 280 height 23
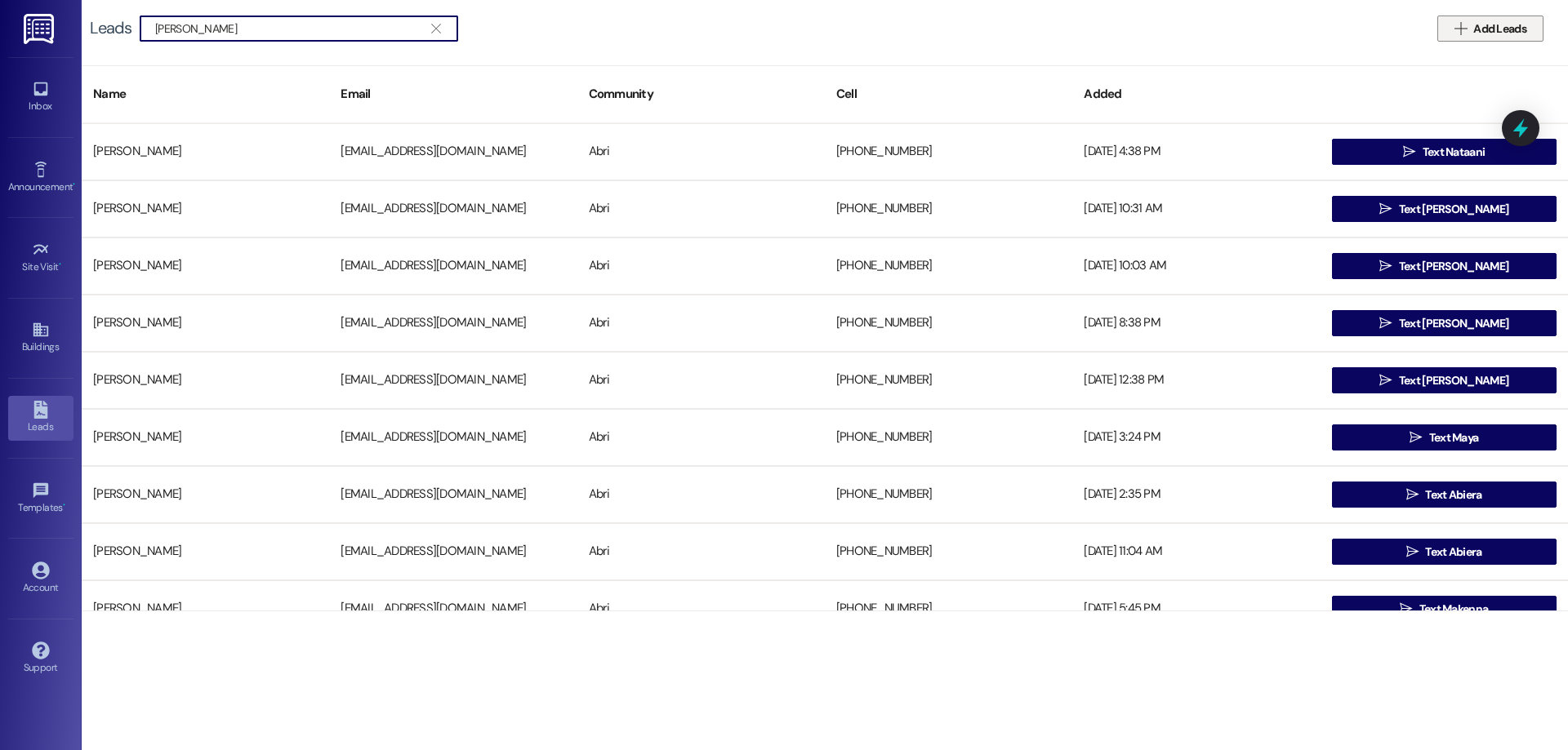
type input "[PERSON_NAME]"
click at [1484, 28] on span "Add Leads" at bounding box center [1500, 29] width 53 height 17
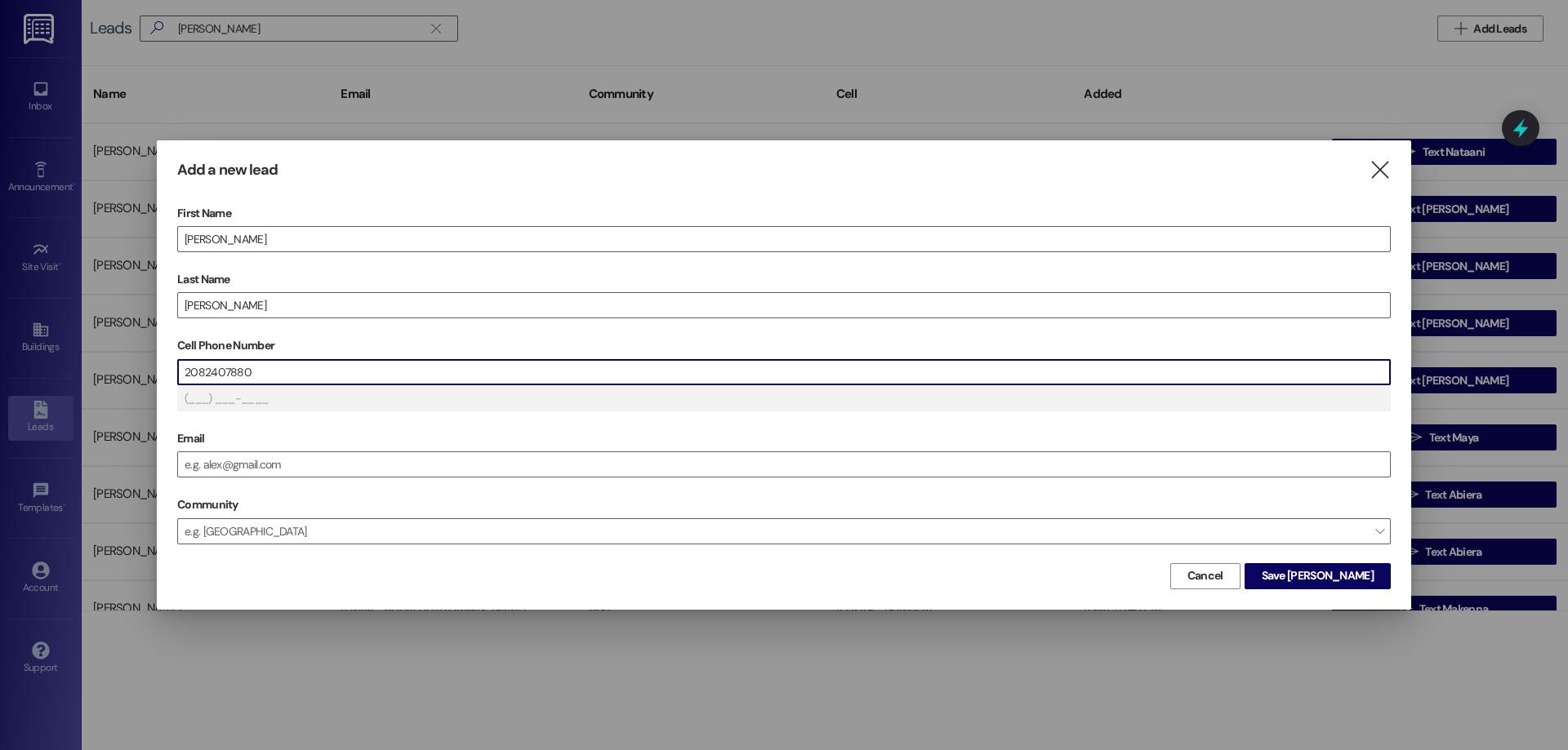
type input "[PHONE_NUMBER]"
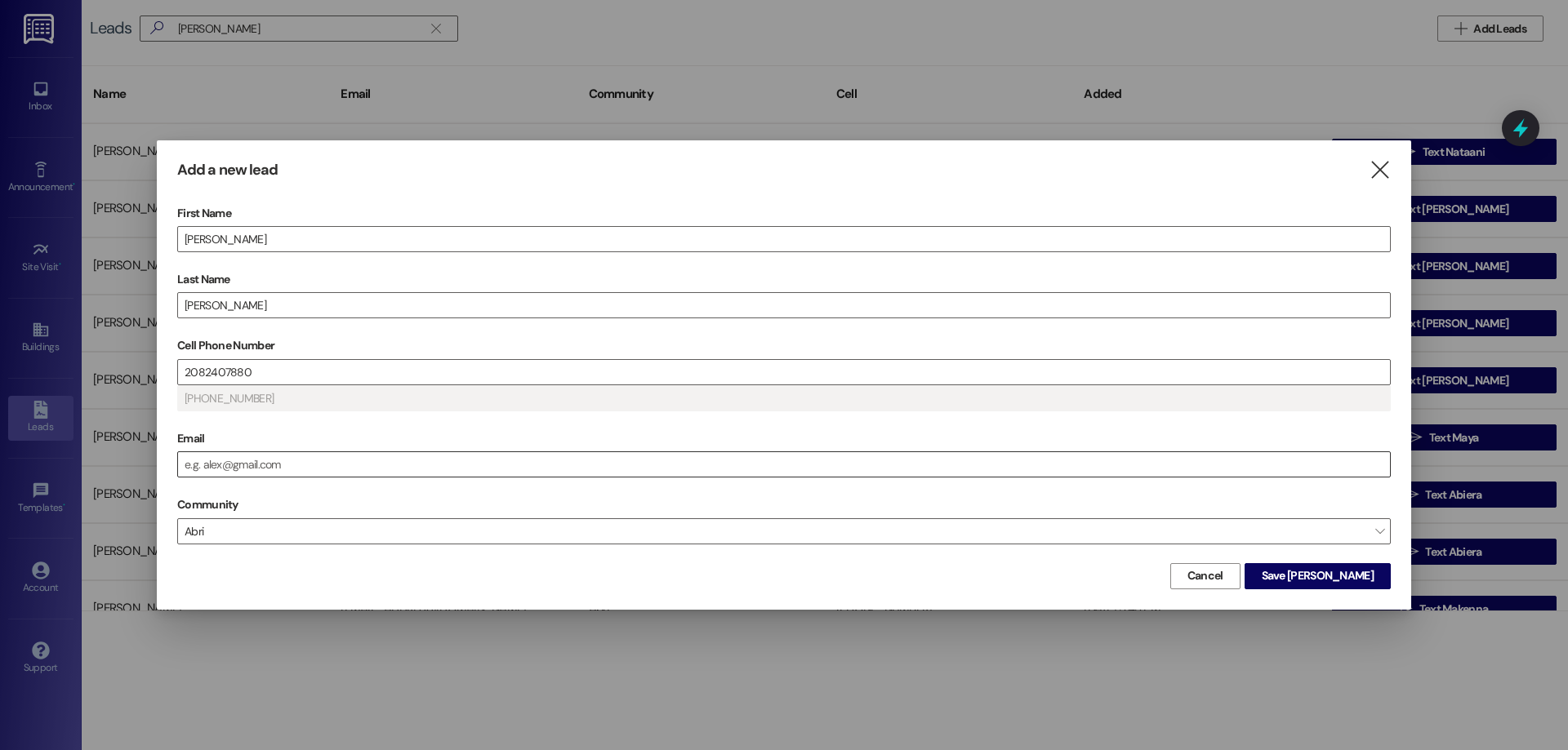
drag, startPoint x: 379, startPoint y: 502, endPoint x: 352, endPoint y: 465, distance: 45.8
click at [352, 465] on input "Email" at bounding box center [784, 464] width 1212 height 25
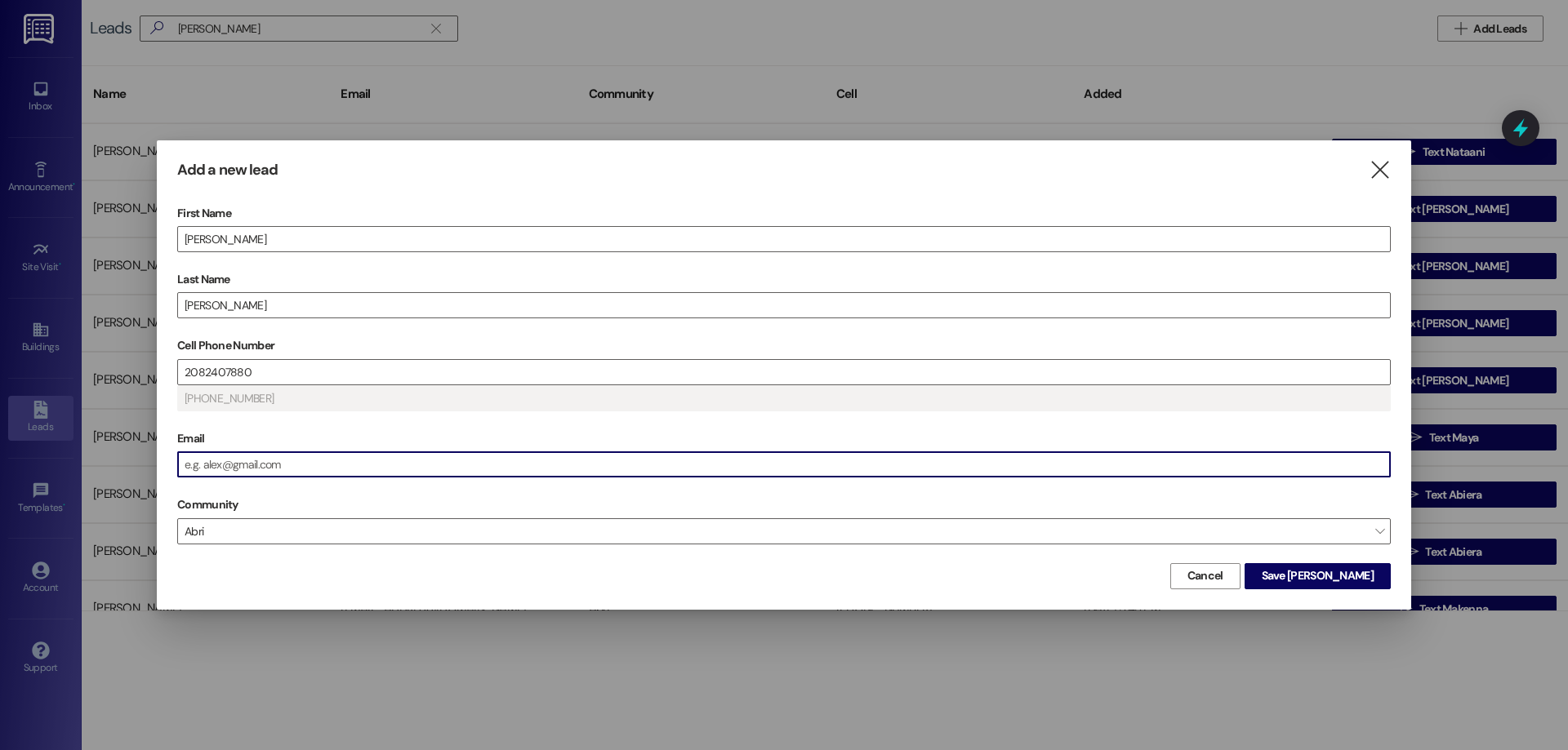
click at [355, 454] on input "Email" at bounding box center [784, 464] width 1212 height 25
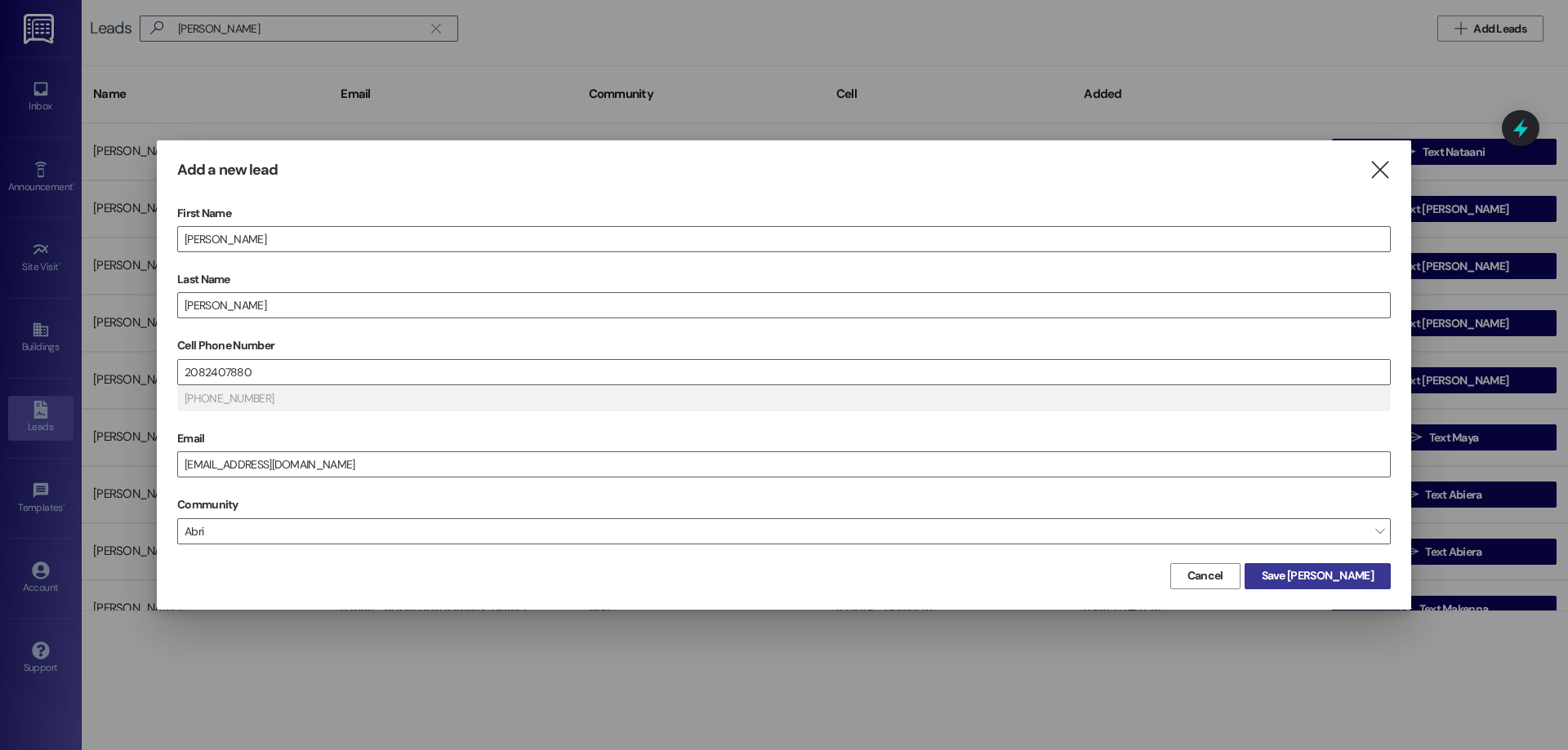
click at [1382, 576] on button "Save [PERSON_NAME]" at bounding box center [1316, 576] width 146 height 26
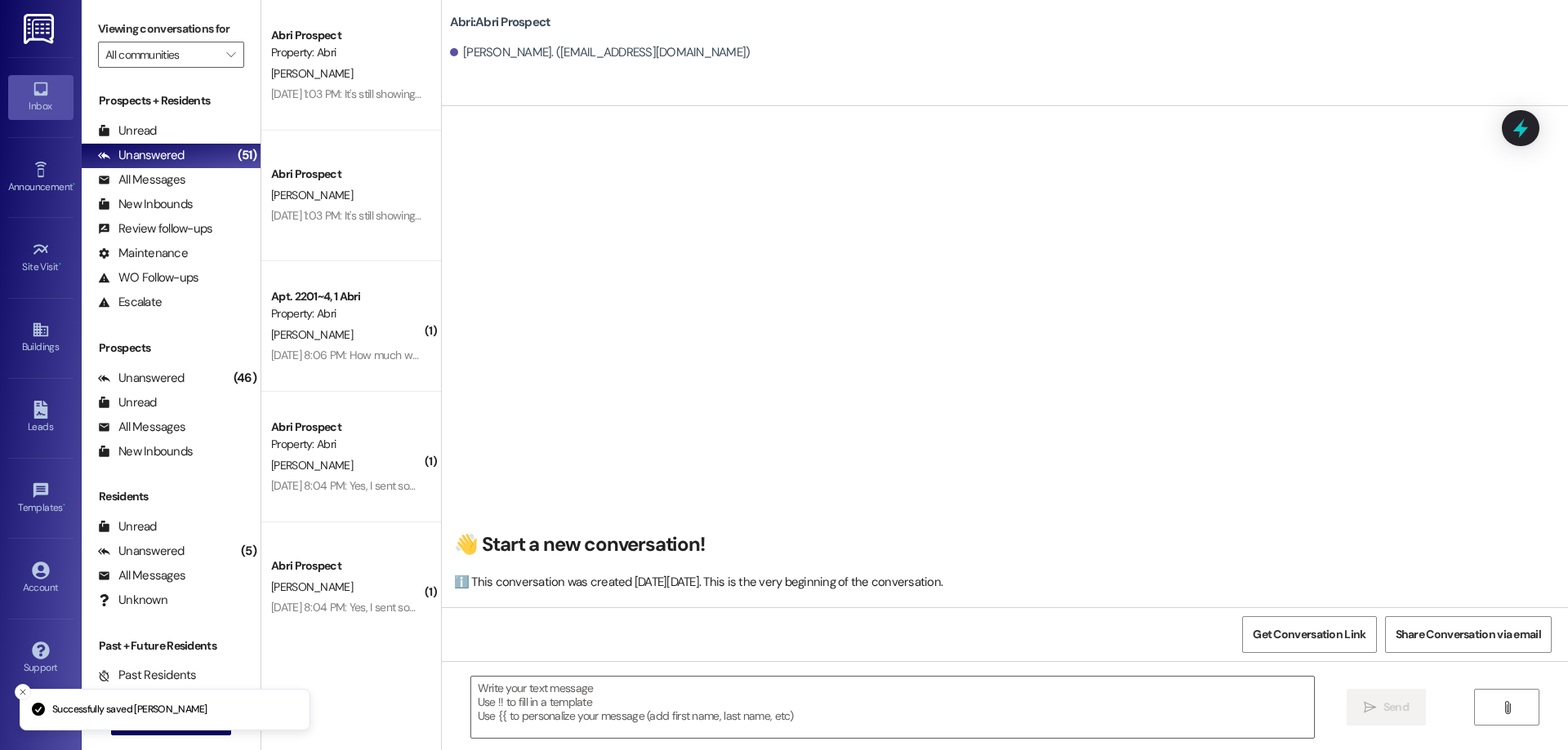
click at [598, 703] on textarea at bounding box center [893, 707] width 842 height 61
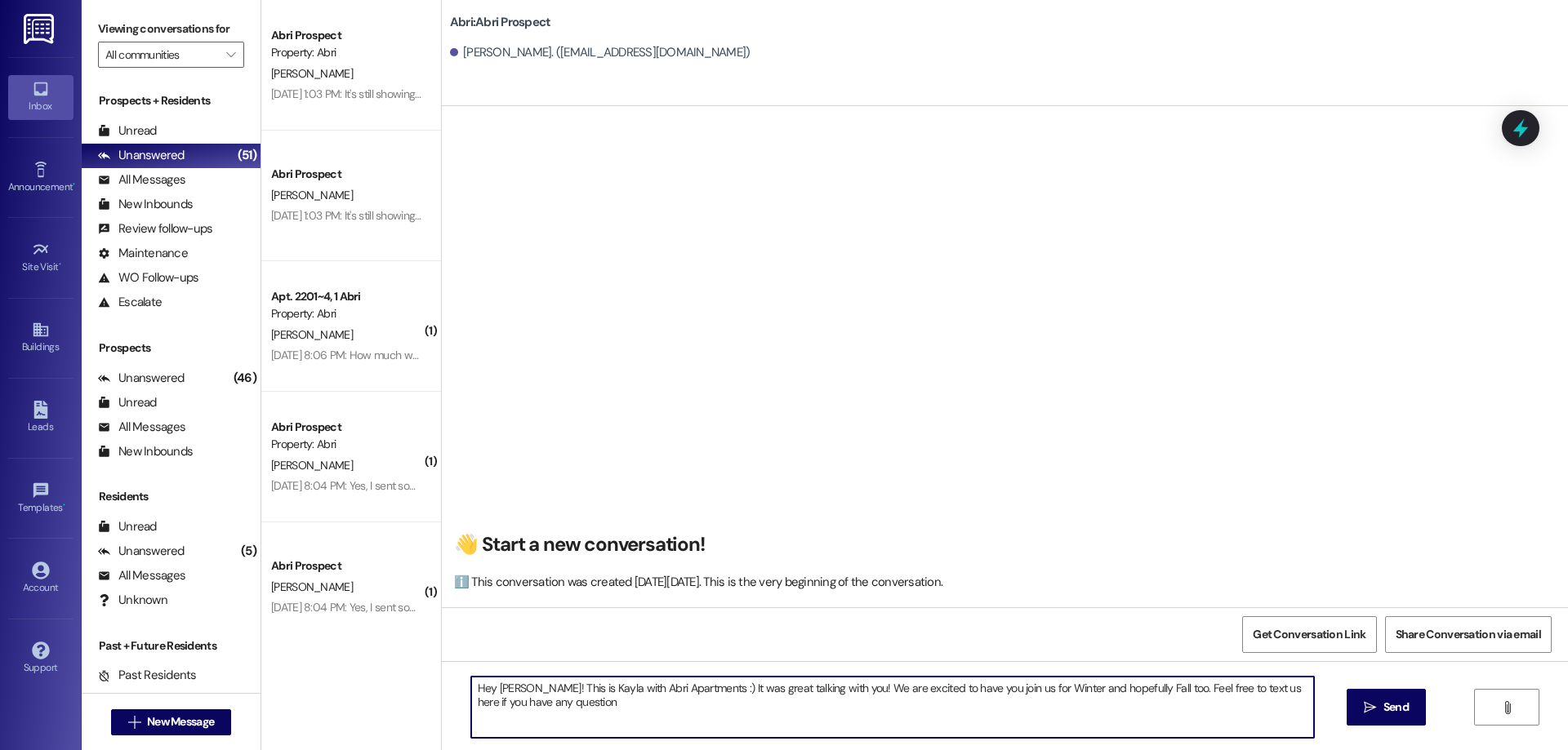
type textarea "Hey [PERSON_NAME]! This is Kayla with Abri Apartments :) It was great talking w…"
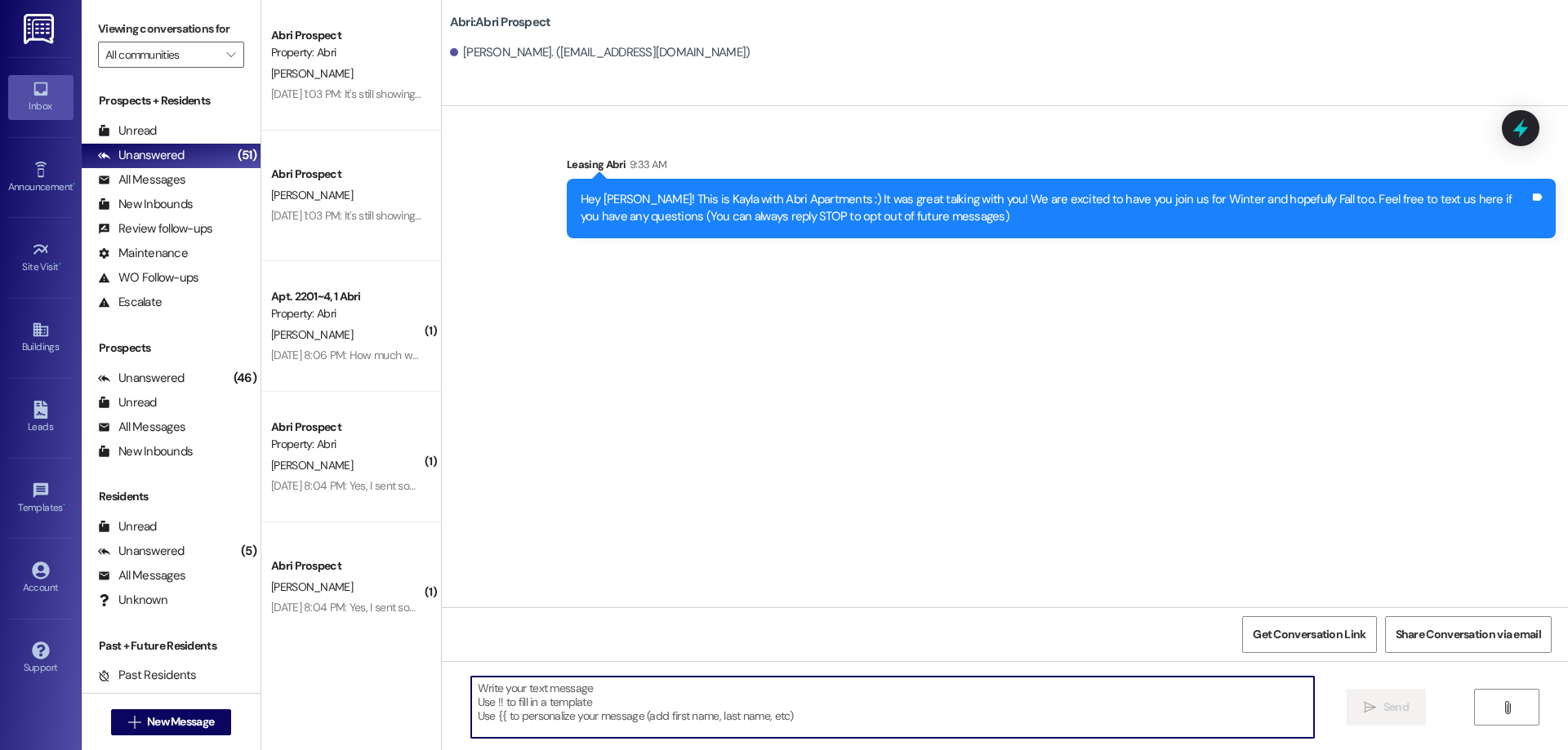
click at [588, 204] on div "Hey [PERSON_NAME]! This is Kayla with Abri Apartments :) It was great talking w…" at bounding box center [1055, 208] width 949 height 35
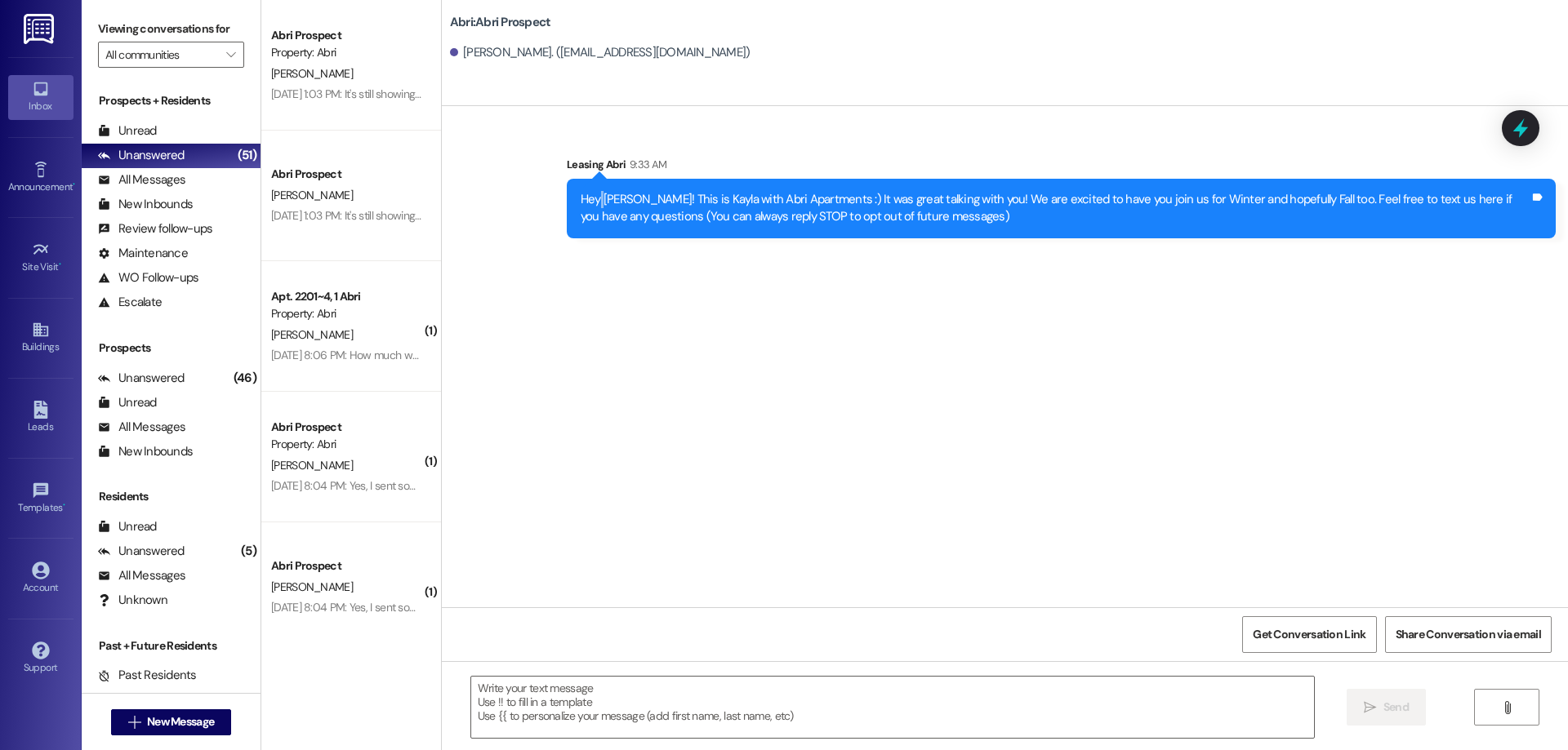
click at [588, 204] on div "Hey [PERSON_NAME]! This is Kayla with Abri Apartments :) It was great talking w…" at bounding box center [1055, 208] width 949 height 35
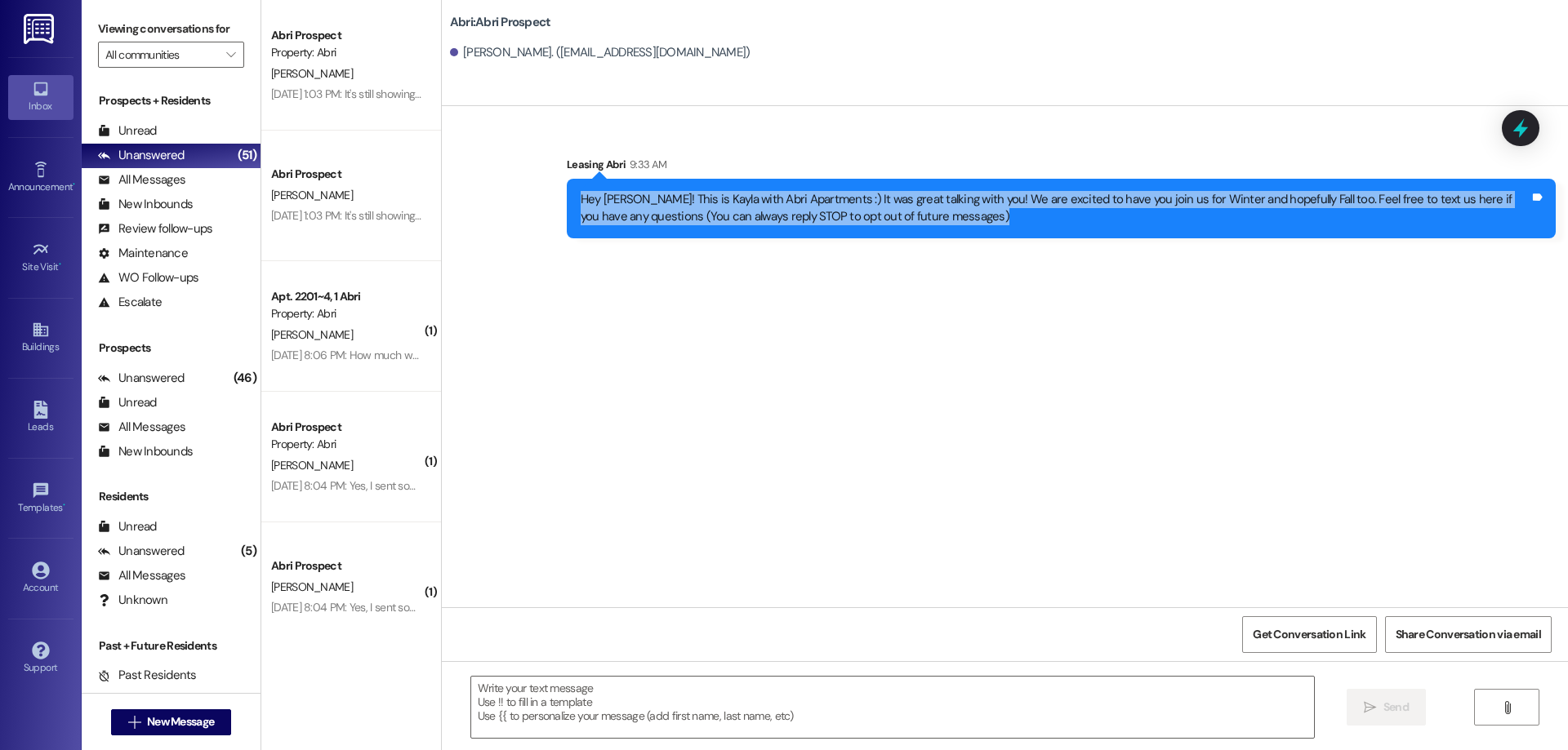
click at [588, 204] on div "Hey [PERSON_NAME]! This is Kayla with Abri Apartments :) It was great talking w…" at bounding box center [1055, 208] width 949 height 35
copy div "Hey [PERSON_NAME]! This is Kayla with Abri Apartments :) It was great talking w…"
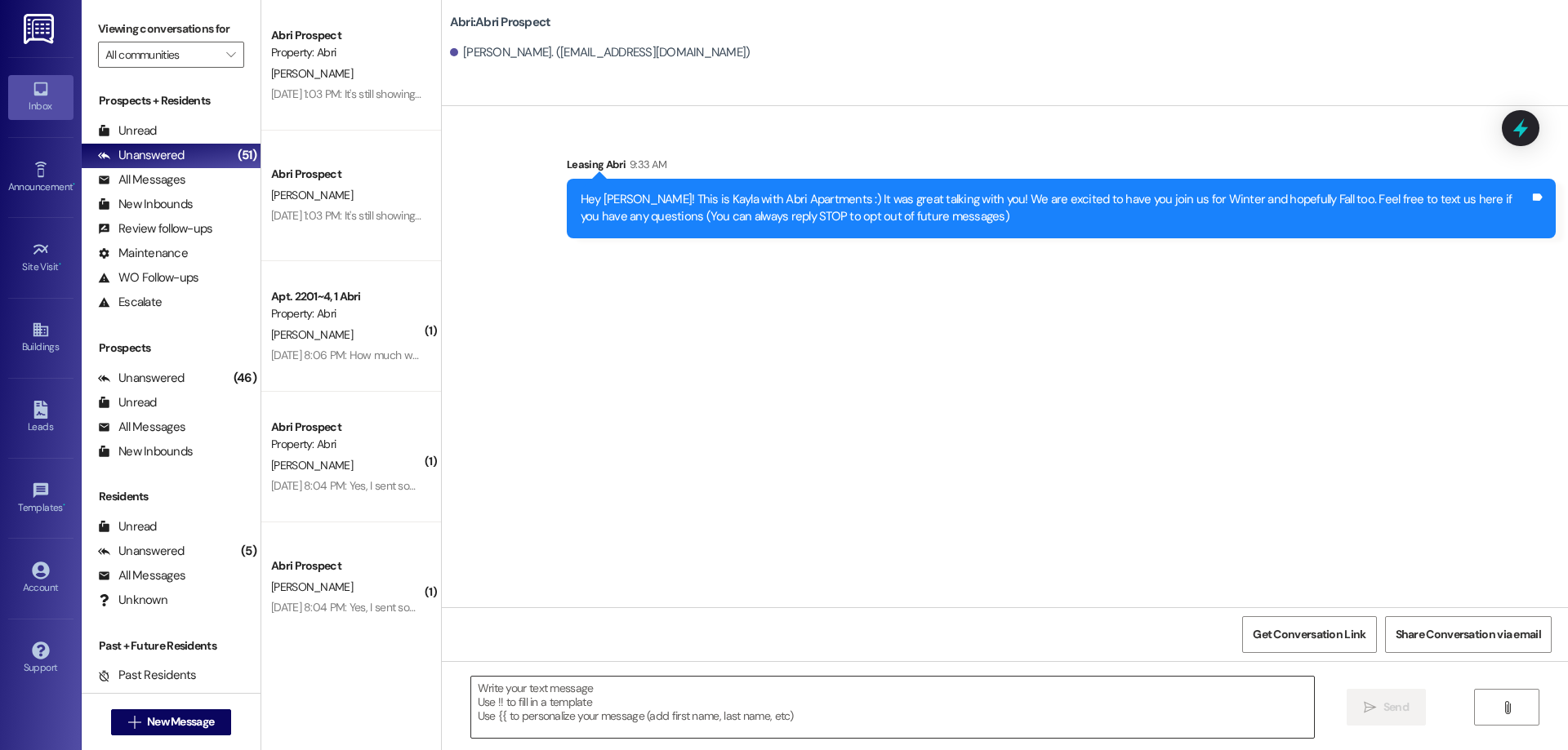
click at [749, 718] on textarea at bounding box center [893, 707] width 842 height 61
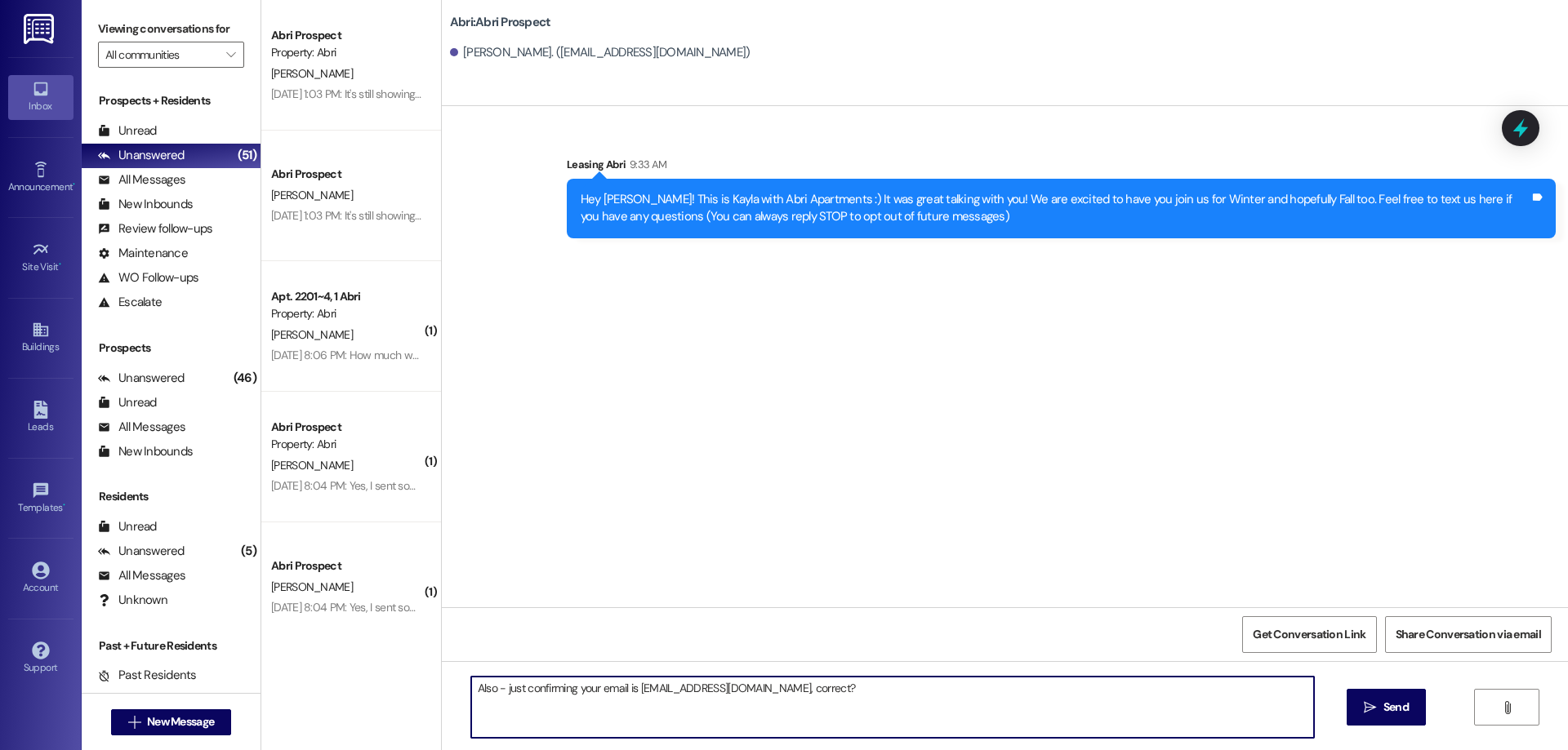
type textarea "Also - just confirming your email is [EMAIL_ADDRESS][DOMAIN_NAME], correct?"
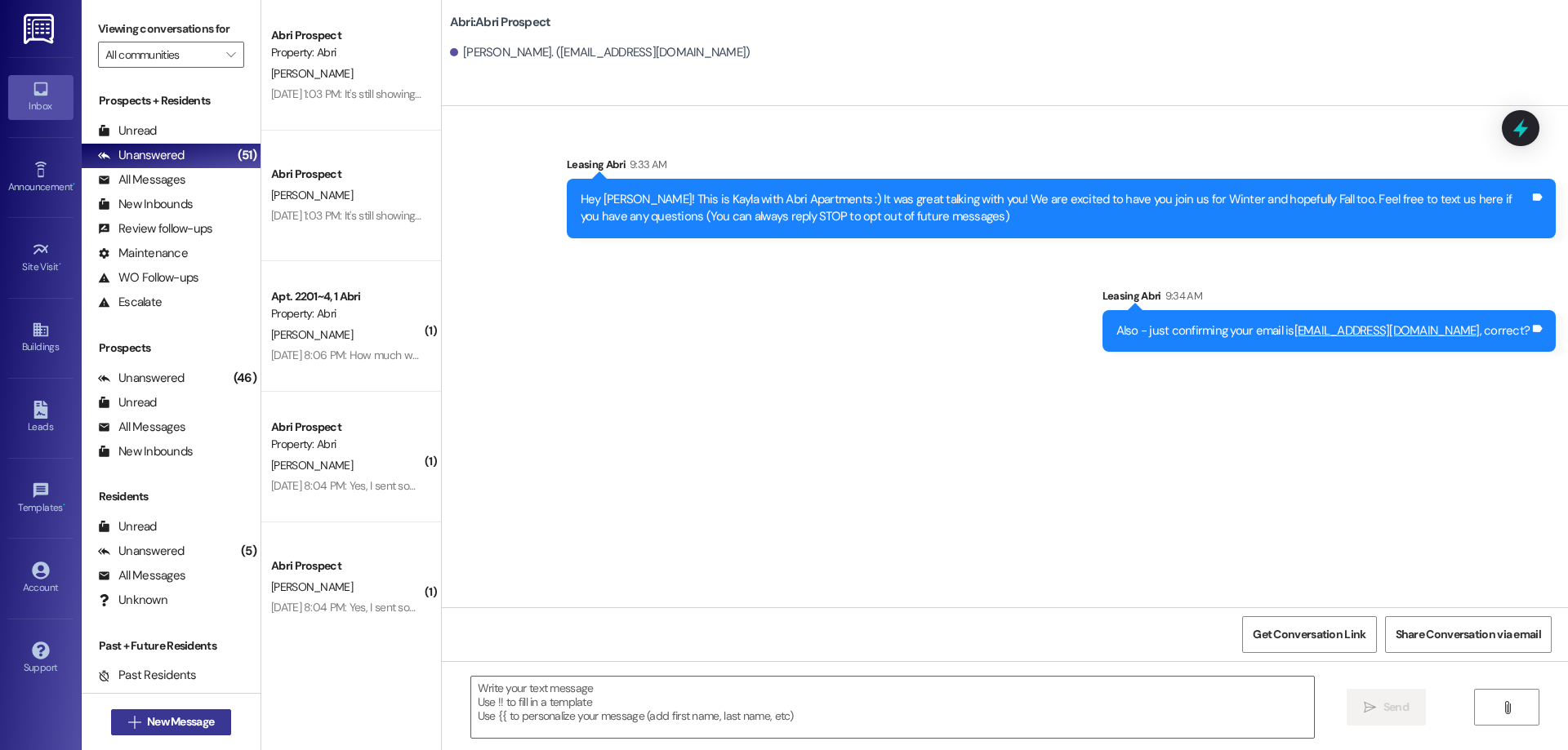
click at [162, 720] on span "New Message" at bounding box center [180, 722] width 67 height 17
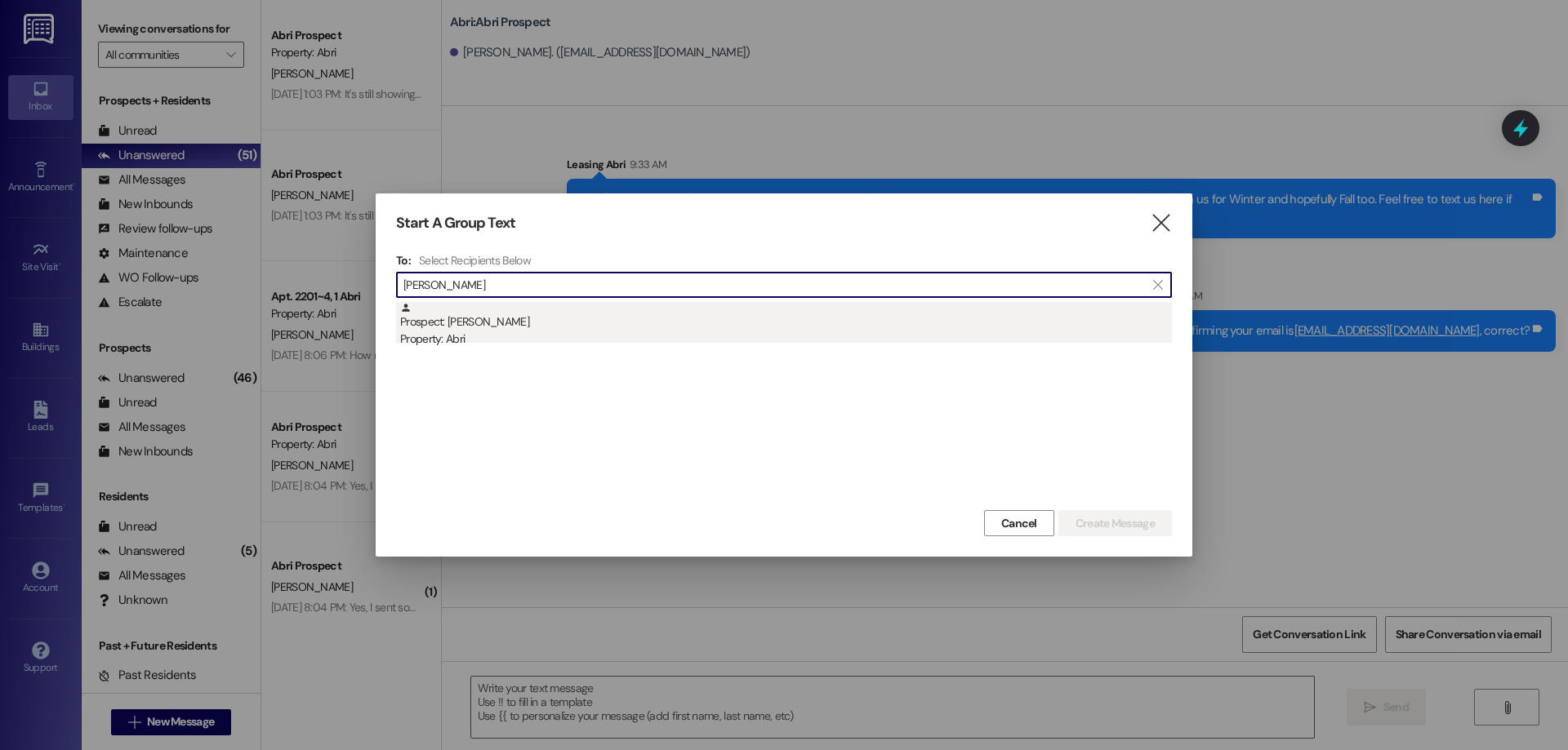
type input "[PERSON_NAME]"
click at [686, 326] on div "Prospect: [PERSON_NAME] Property: Abri" at bounding box center [785, 325] width 772 height 47
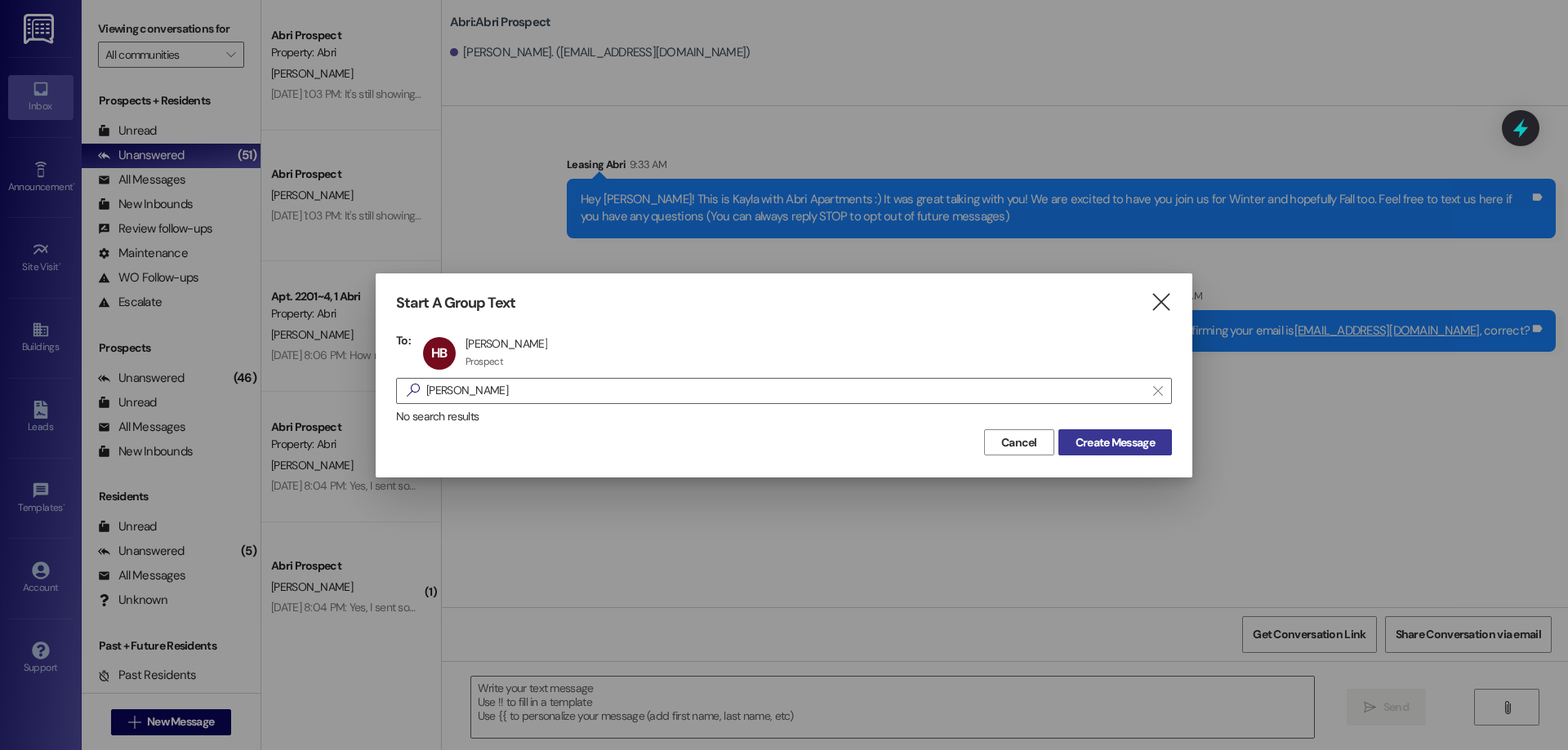
click at [1088, 435] on span "Create Message" at bounding box center [1114, 442] width 79 height 17
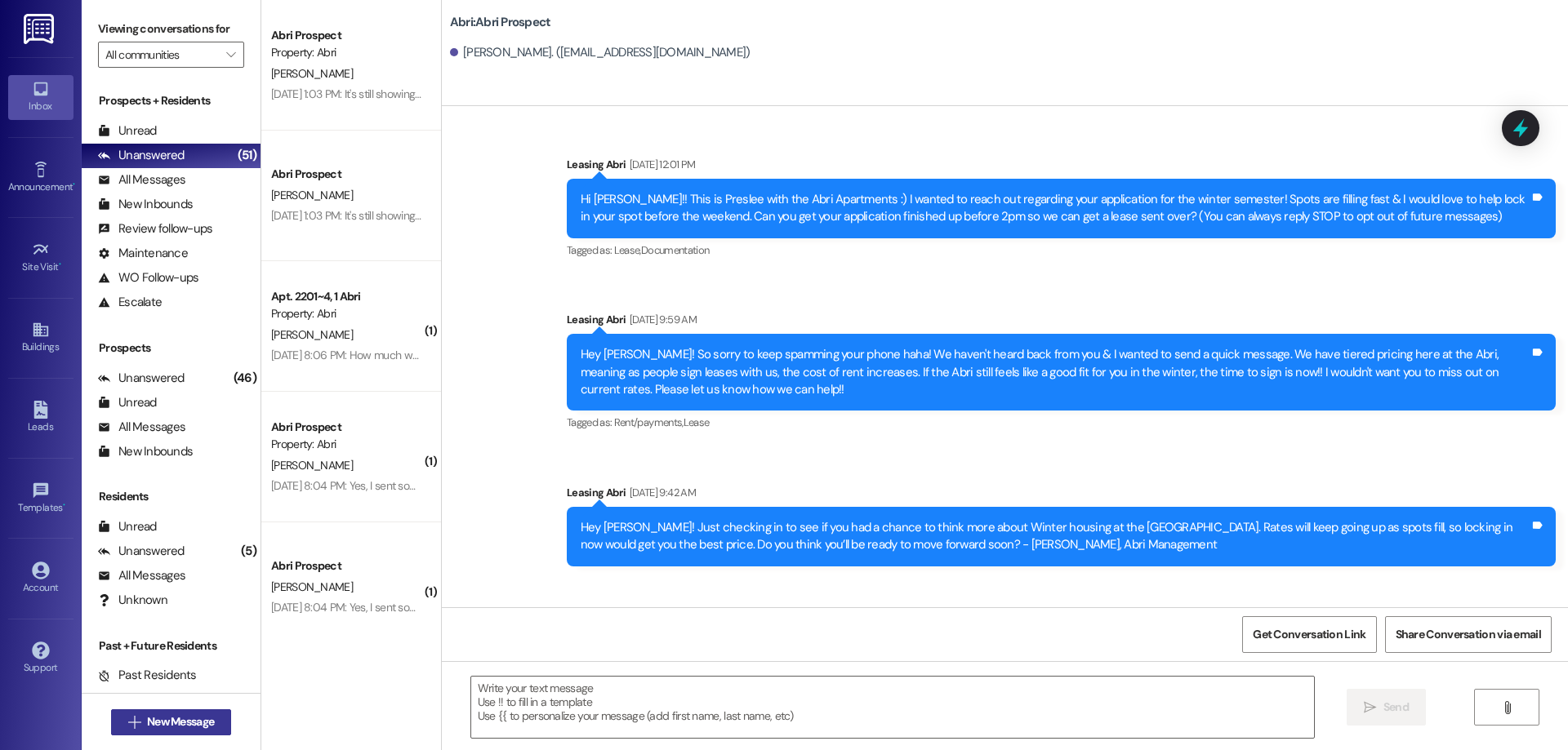
click at [151, 727] on span "New Message" at bounding box center [180, 722] width 67 height 17
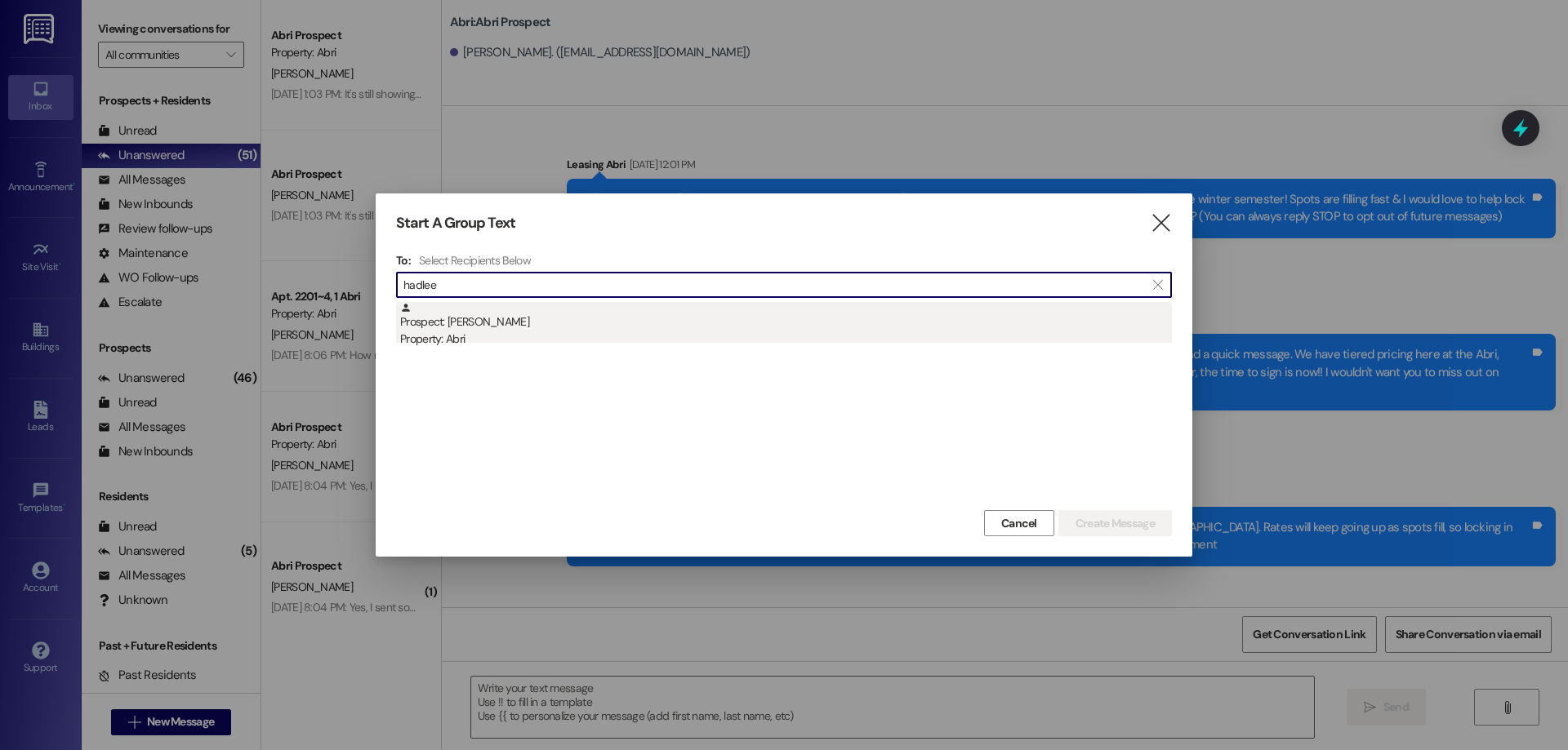
type input "hadlee"
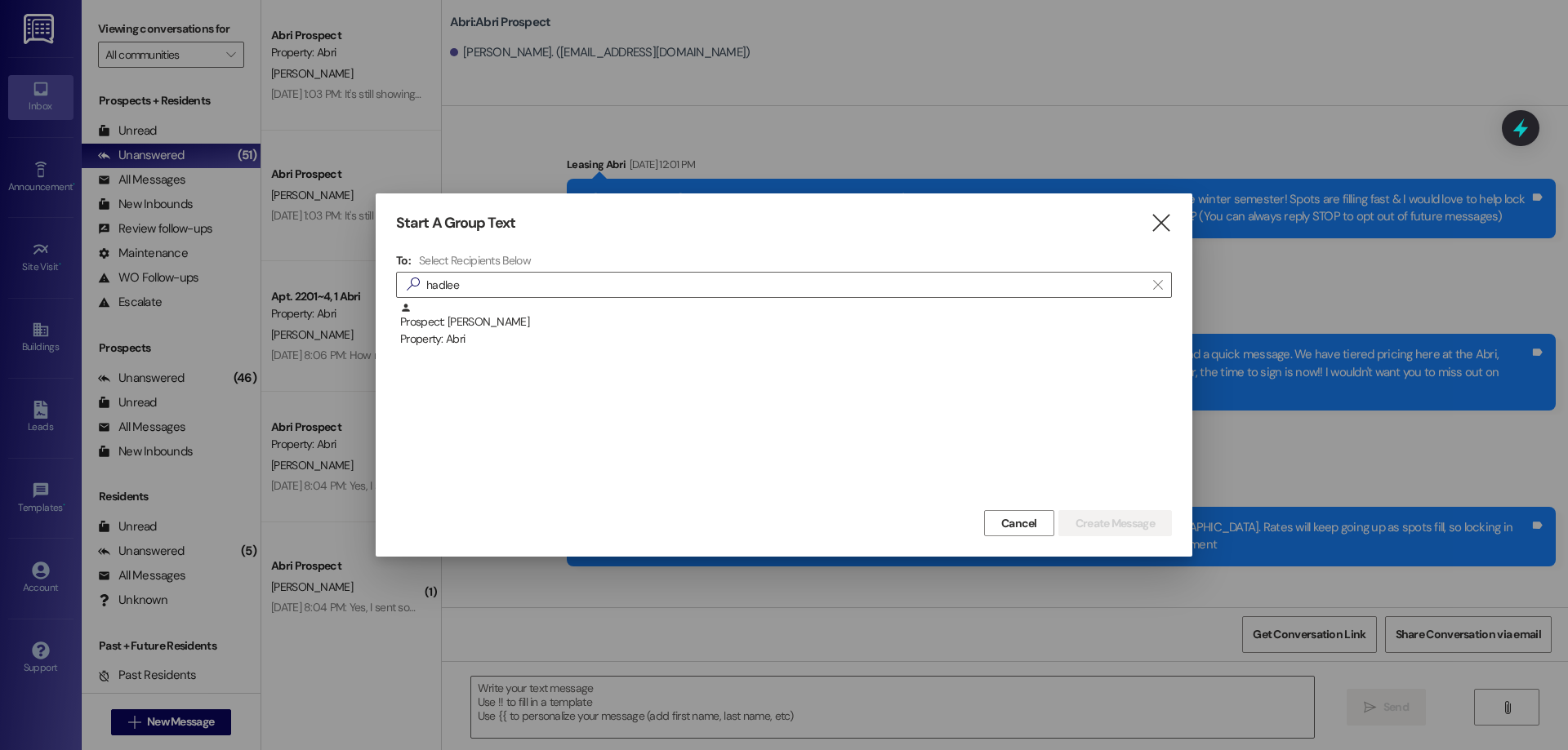
drag, startPoint x: 548, startPoint y: 310, endPoint x: 577, endPoint y: 312, distance: 29.1
click at [549, 310] on div "Prospect: [PERSON_NAME] Property: Abri" at bounding box center [785, 325] width 772 height 47
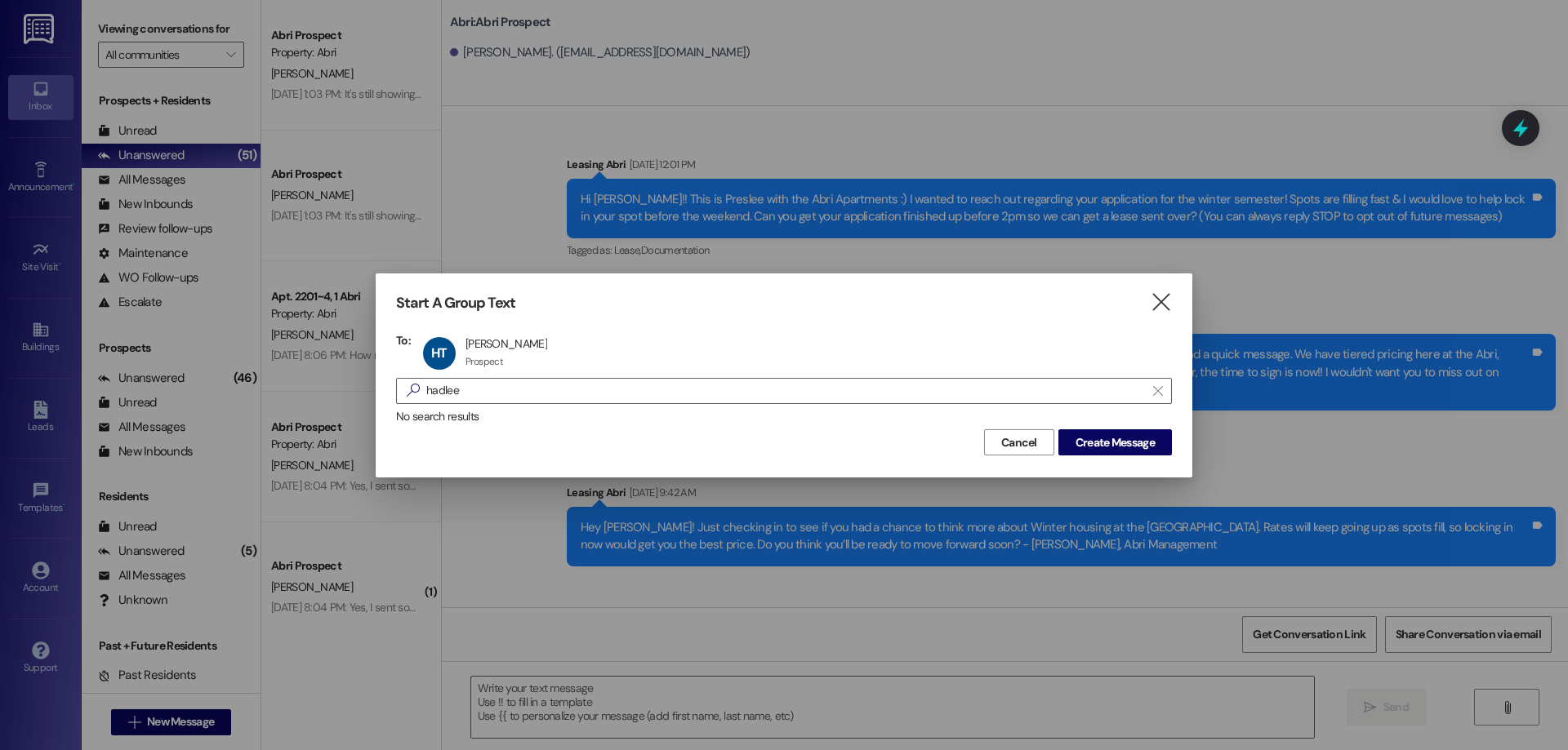
click at [1131, 457] on div "Start A Group Text  To: HT Hadlee [PERSON_NAME] Hadlee [PERSON_NAME] Prospect …" at bounding box center [784, 375] width 817 height 203
click at [1127, 447] on span "Create Message" at bounding box center [1114, 442] width 79 height 17
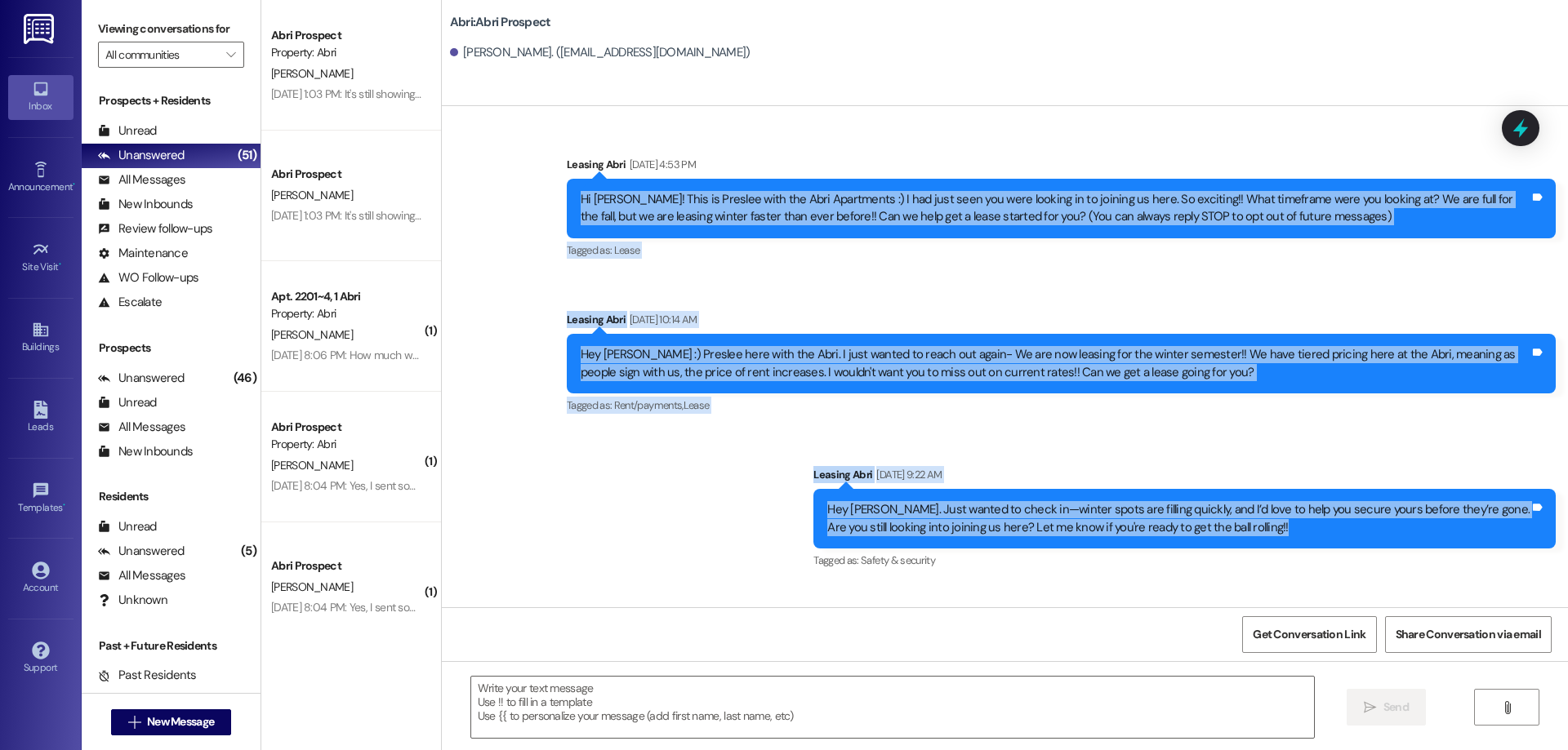
drag, startPoint x: 569, startPoint y: 199, endPoint x: 1454, endPoint y: 536, distance: 947.0
click at [1454, 536] on div "Sent via SMS Leasing Abri [DATE] 4:53 PM Hi [PERSON_NAME]! This is Preslee with…" at bounding box center [1004, 430] width 1126 height 621
copy div "Lo Ipsumd! Sita co Adipisc elit sed Doei Temporinci :) U lab etdo magn ali enim…"
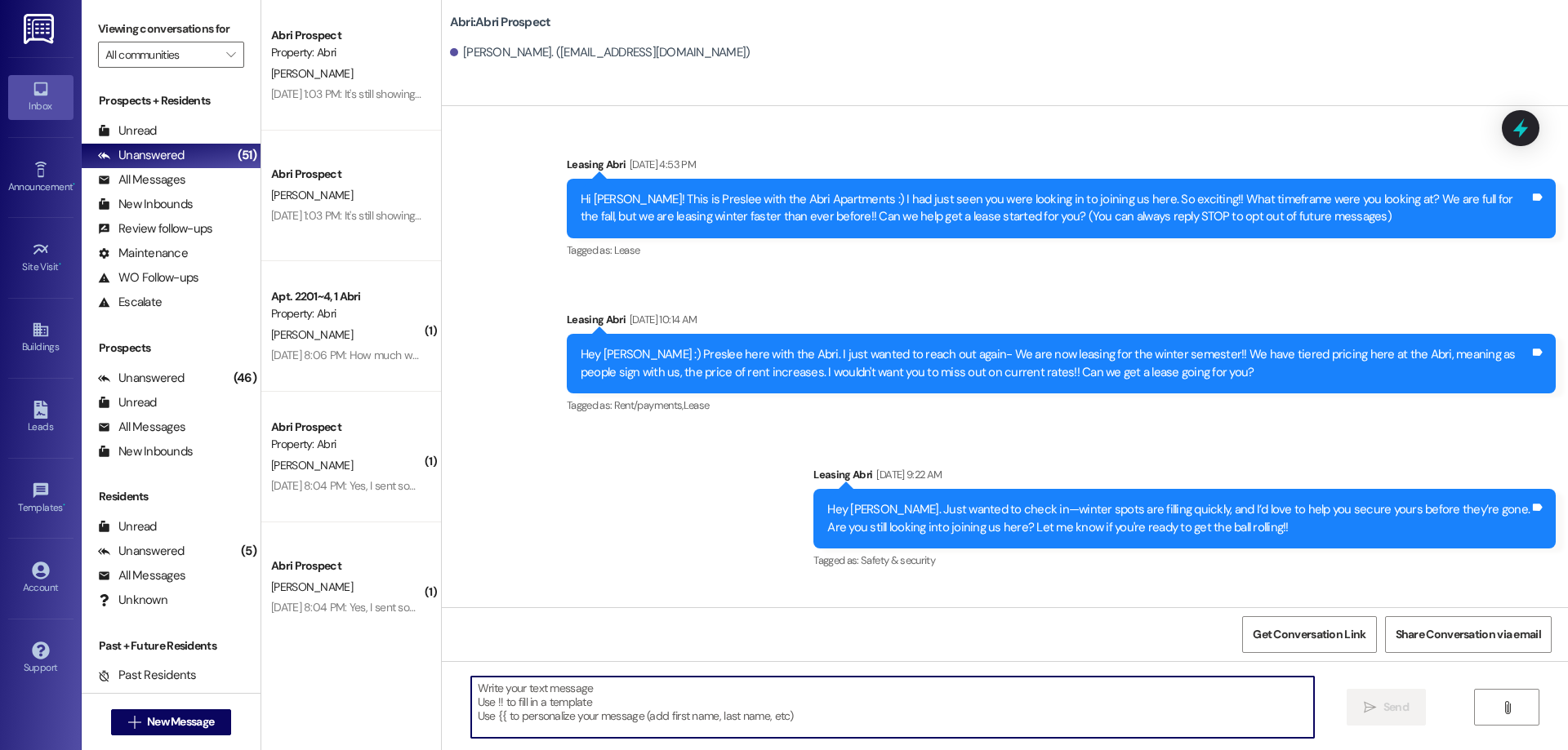
click at [688, 693] on textarea at bounding box center [893, 707] width 842 height 61
click at [746, 691] on textarea at bounding box center [893, 707] width 842 height 61
paste textarea "Hi [PERSON_NAME]! Just checking in one more time 😊 Winter leasing is moving qui…"
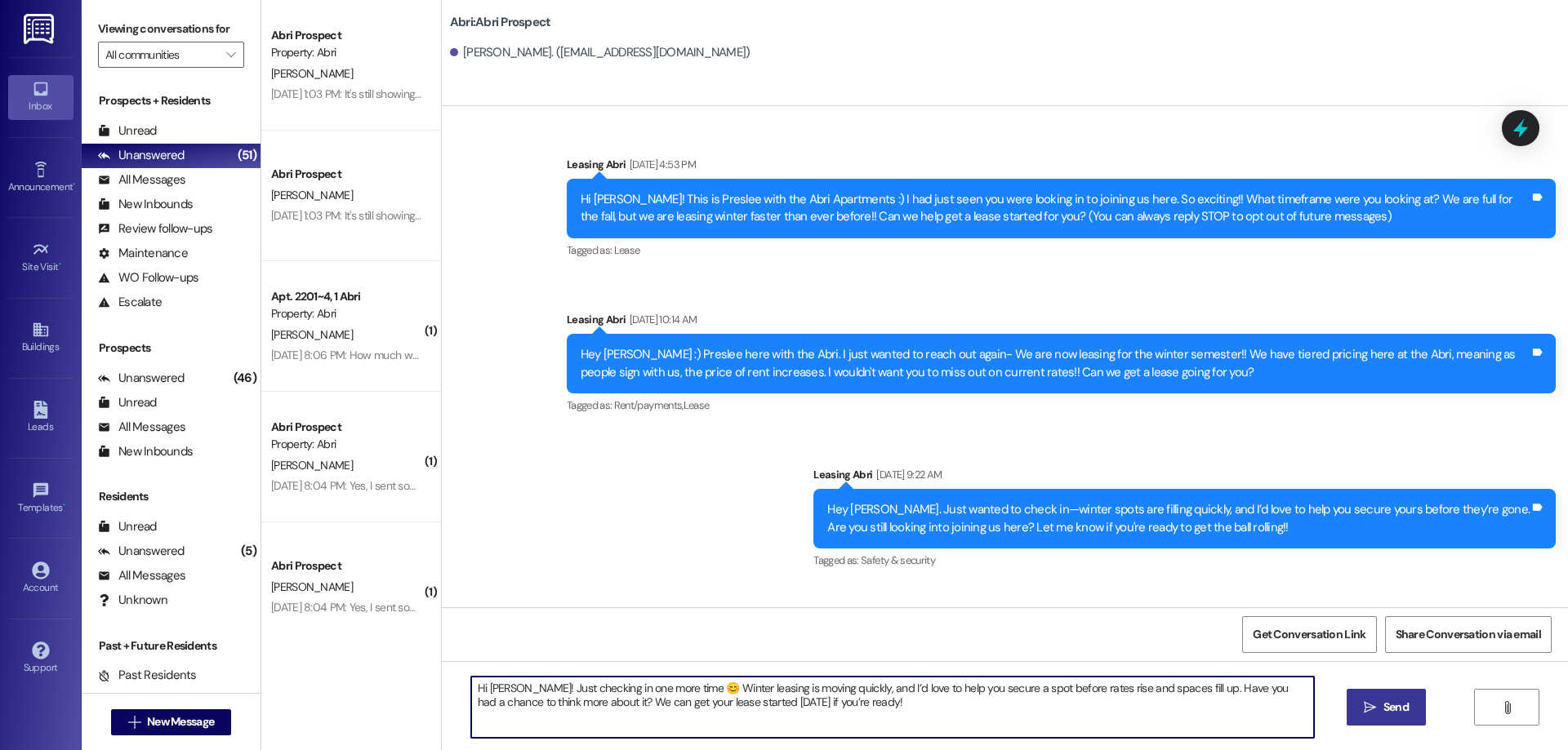
type textarea "Hi [PERSON_NAME]! Just checking in one more time 😊 Winter leasing is moving qui…"
click at [1372, 705] on icon "" at bounding box center [1369, 707] width 12 height 13
